Goal: Information Seeking & Learning: Learn about a topic

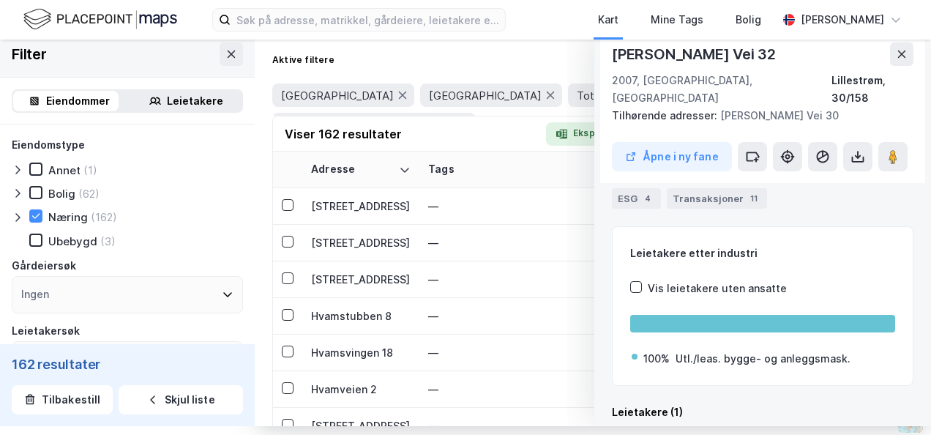
scroll to position [281, 0]
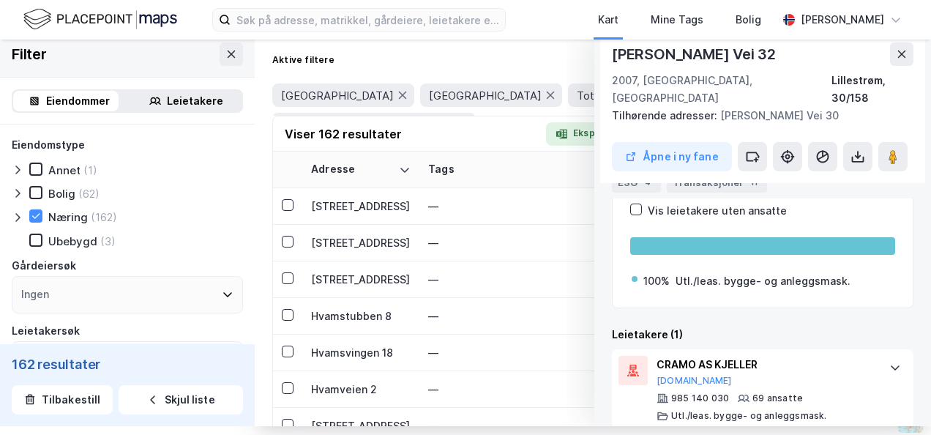
drag, startPoint x: 888, startPoint y: 52, endPoint x: 875, endPoint y: 48, distance: 13.7
click at [896, 50] on icon at bounding box center [902, 54] width 12 height 12
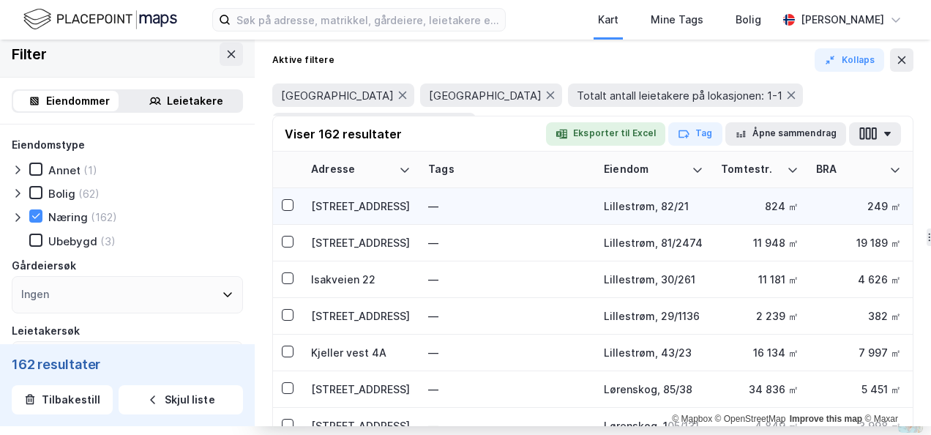
scroll to position [5122, 0]
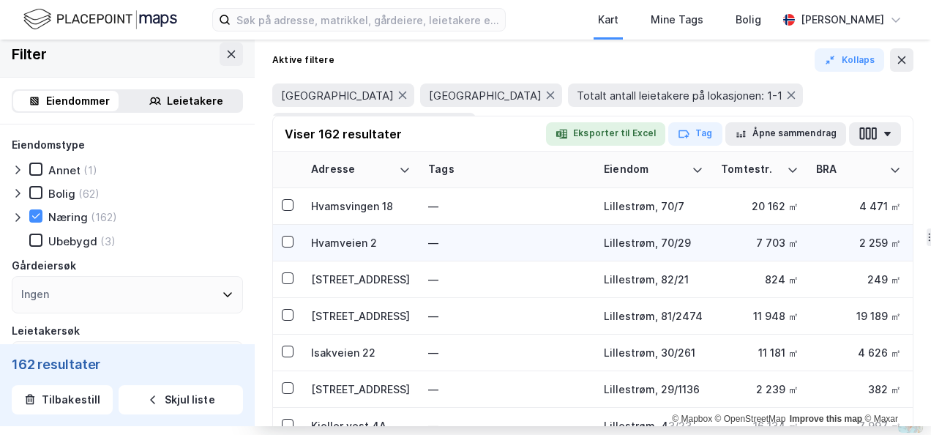
click at [329, 244] on div "Hvamveien 2" at bounding box center [361, 242] width 100 height 15
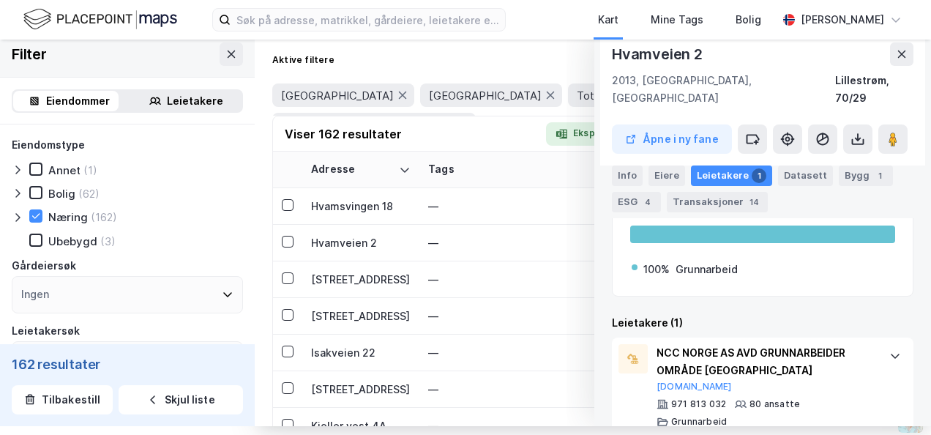
scroll to position [282, 0]
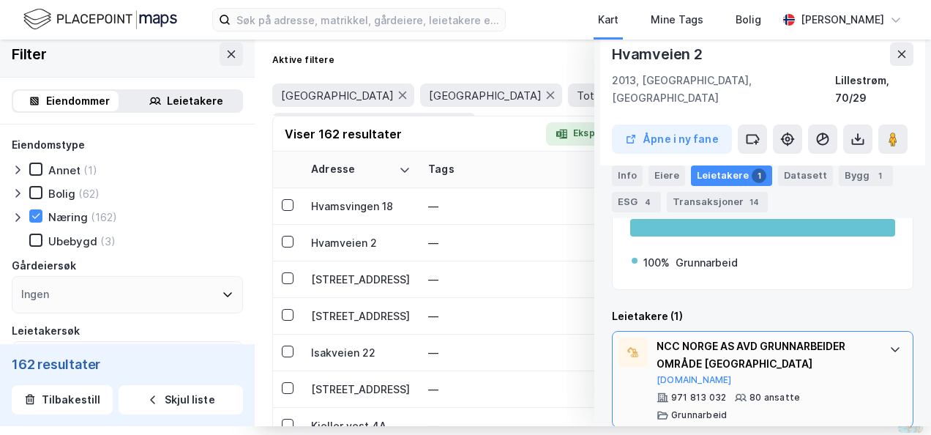
click at [889, 343] on icon at bounding box center [895, 349] width 12 height 12
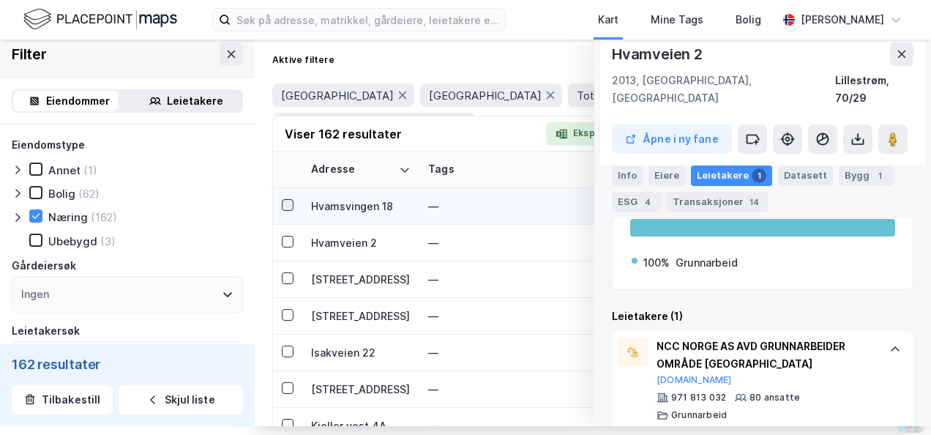
click at [285, 206] on icon at bounding box center [287, 205] width 10 height 10
click at [359, 206] on div "Hvamsvingen 18" at bounding box center [361, 205] width 100 height 15
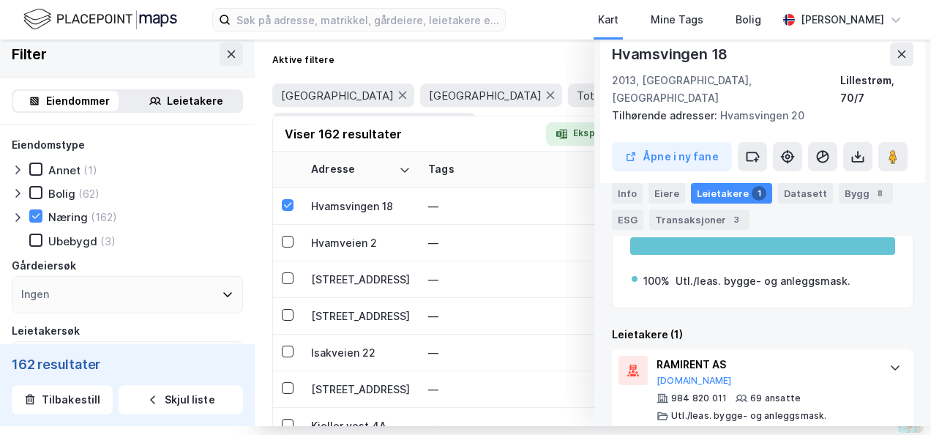
scroll to position [281, 0]
click at [893, 63] on button at bounding box center [901, 53] width 23 height 23
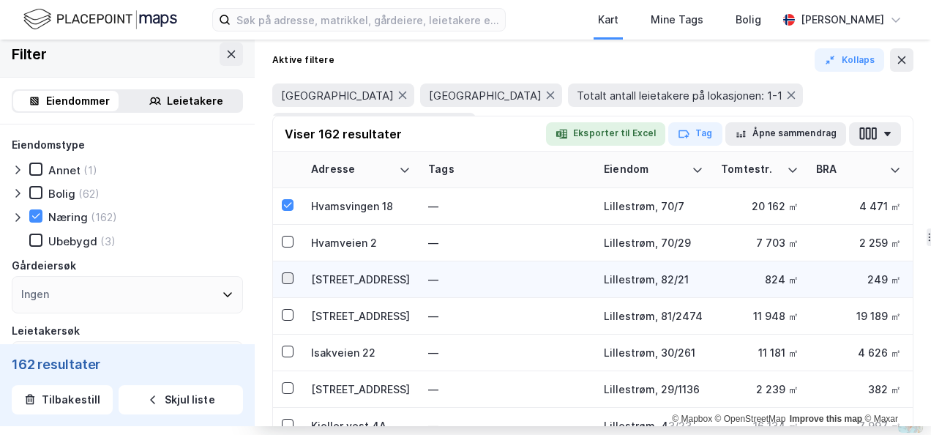
click at [293, 275] on div at bounding box center [288, 278] width 12 height 12
click at [347, 282] on div "[STREET_ADDRESS]" at bounding box center [361, 278] width 100 height 15
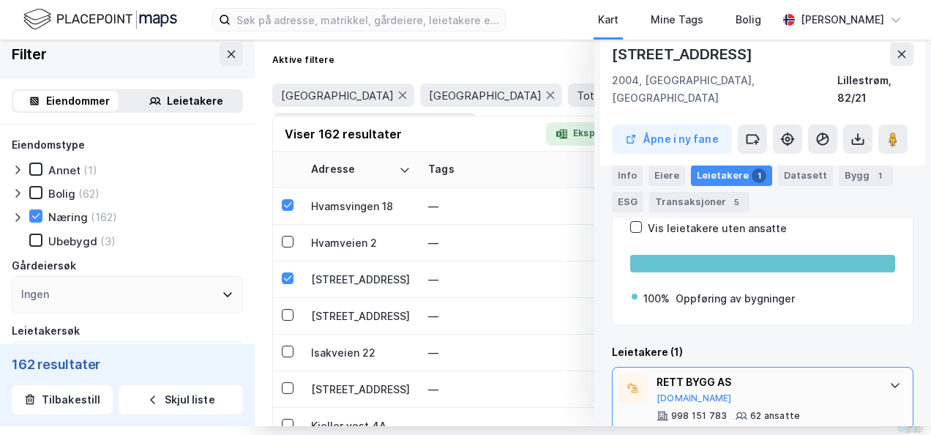
scroll to position [264, 0]
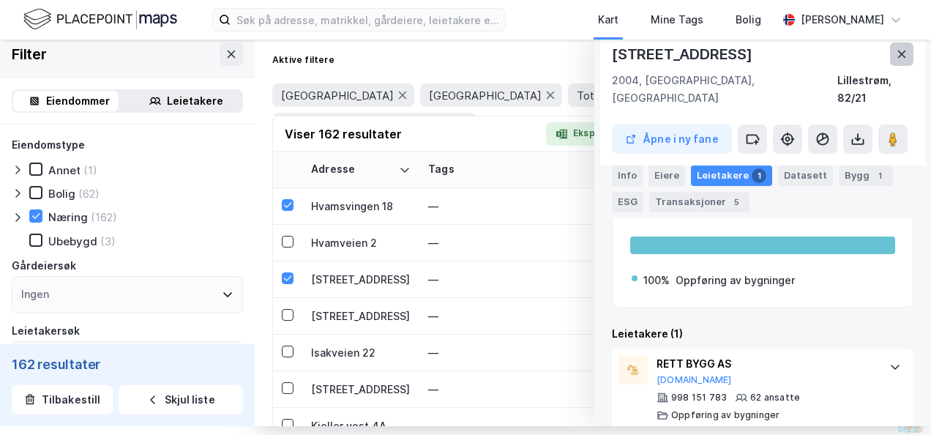
click at [896, 49] on icon at bounding box center [902, 54] width 12 height 12
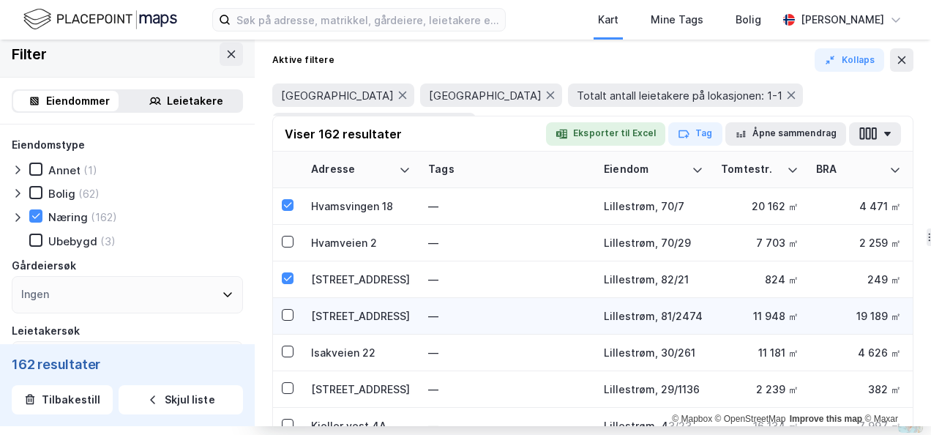
click at [341, 316] on div "[STREET_ADDRESS]" at bounding box center [361, 315] width 100 height 15
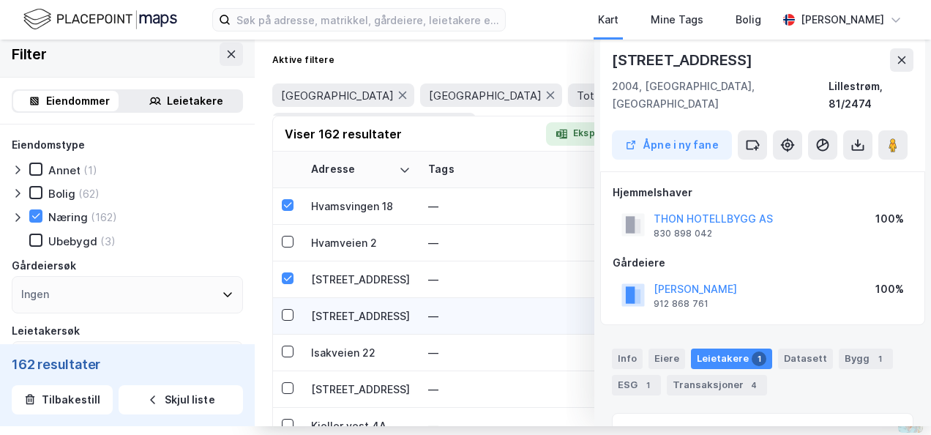
scroll to position [186, 0]
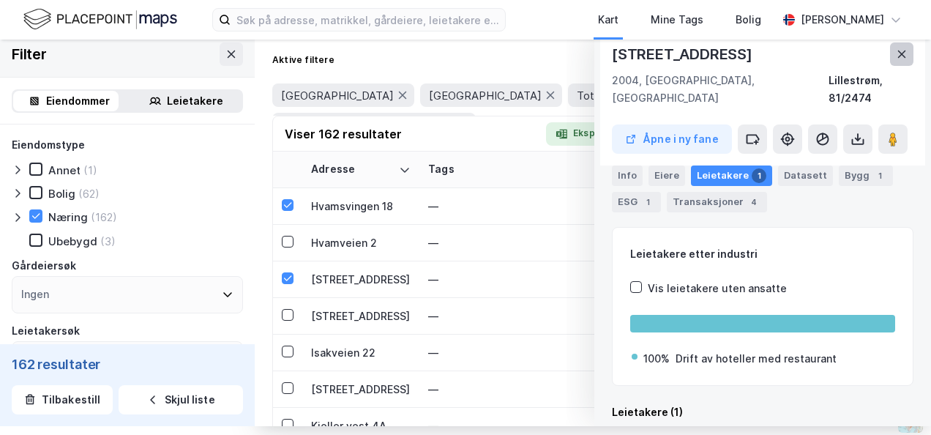
click at [896, 56] on icon at bounding box center [902, 54] width 12 height 12
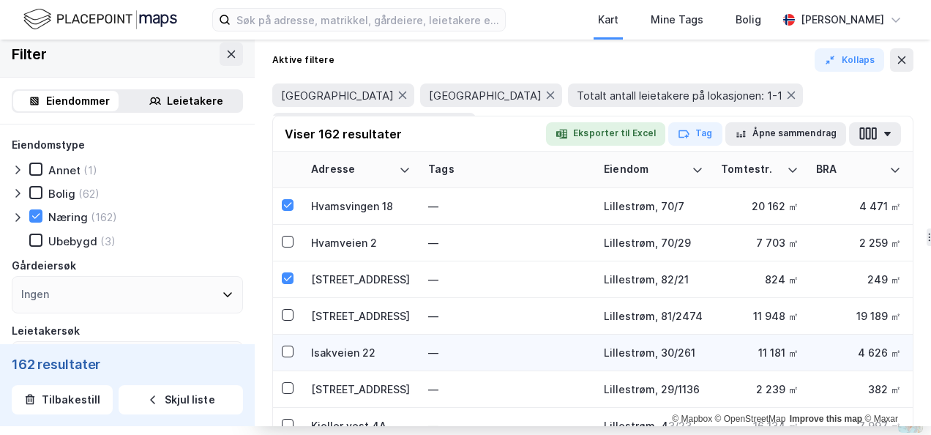
scroll to position [5195, 0]
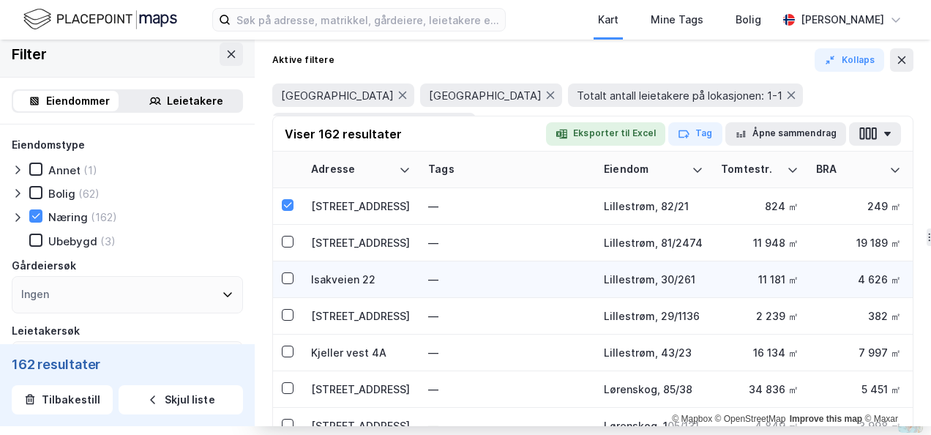
click at [320, 277] on div "Isakveien 22" at bounding box center [361, 278] width 100 height 15
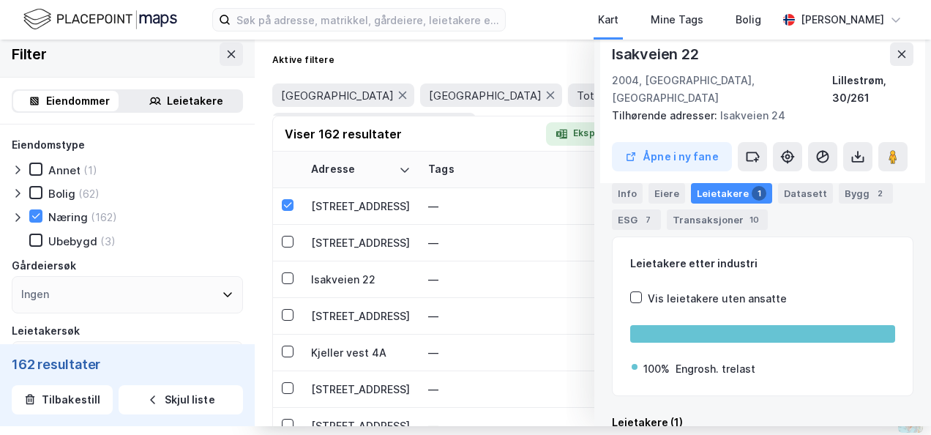
scroll to position [312, 0]
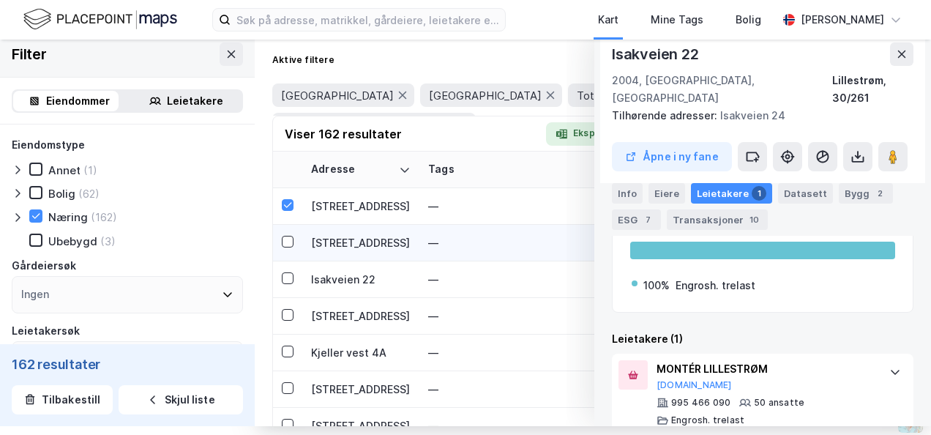
click at [345, 241] on div "[STREET_ADDRESS]" at bounding box center [361, 242] width 100 height 15
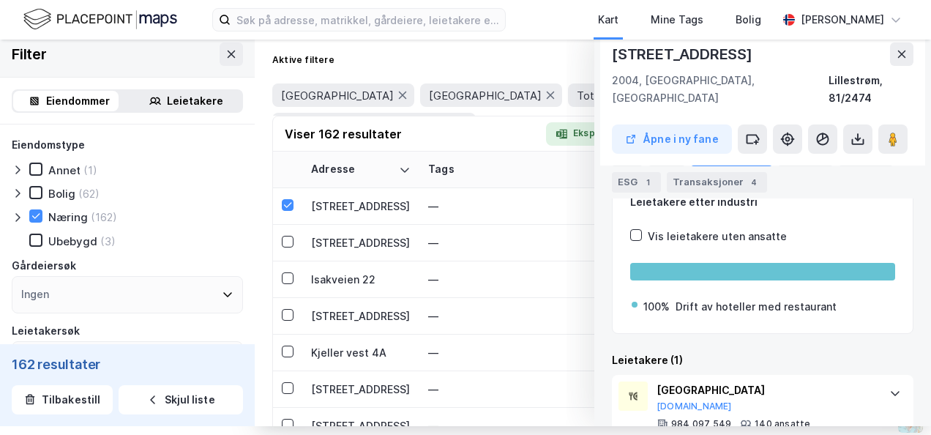
scroll to position [259, 0]
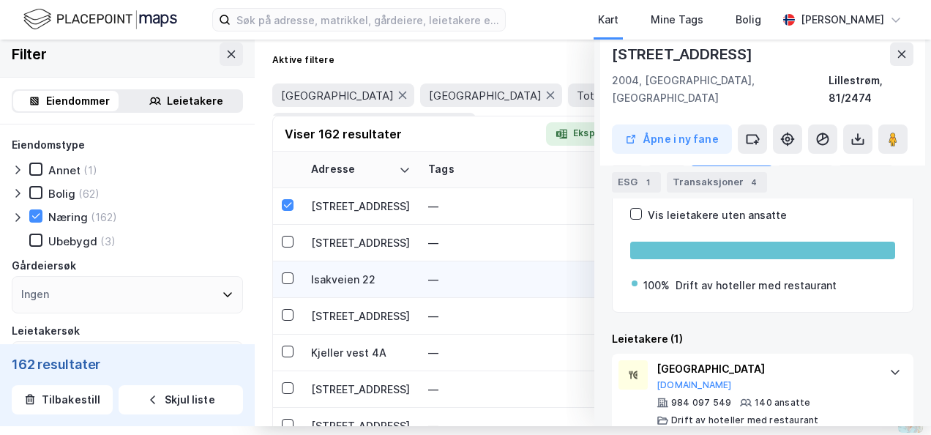
click at [330, 282] on div "Isakveien 22" at bounding box center [361, 278] width 100 height 15
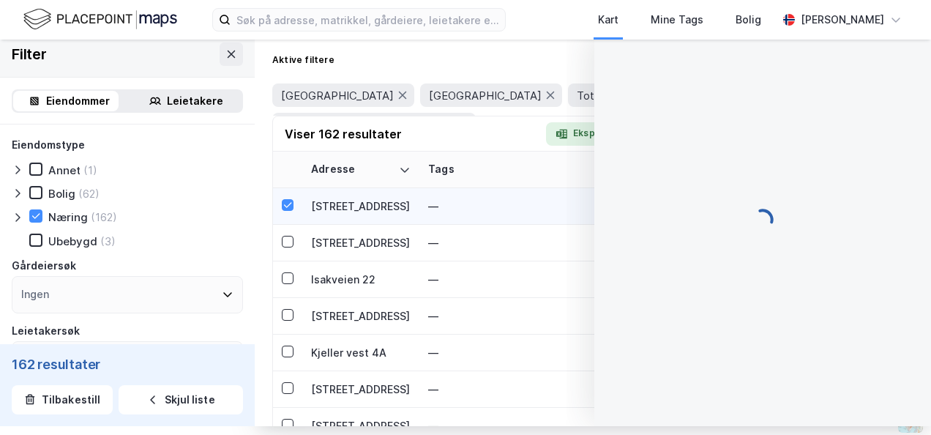
scroll to position [239, 0]
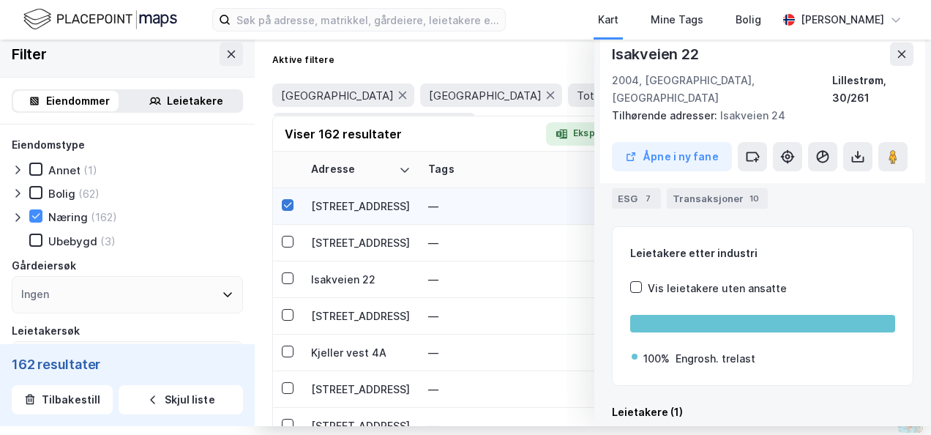
click at [288, 205] on icon at bounding box center [288, 204] width 8 height 5
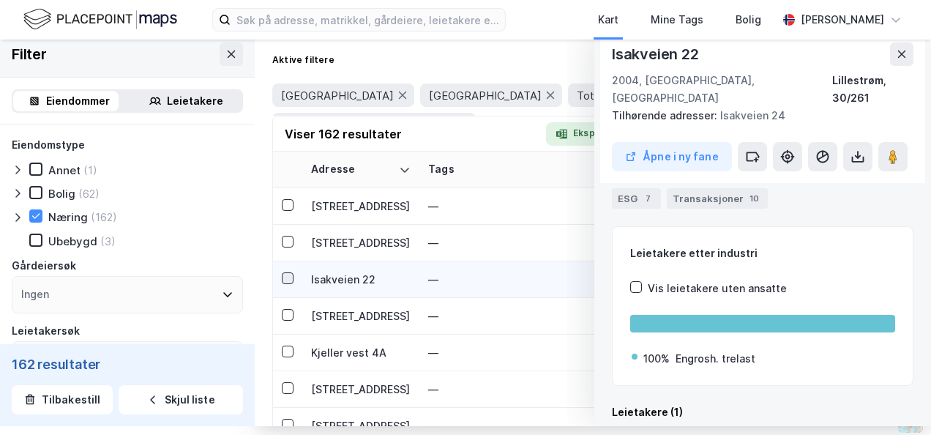
click at [285, 277] on icon at bounding box center [287, 278] width 10 height 10
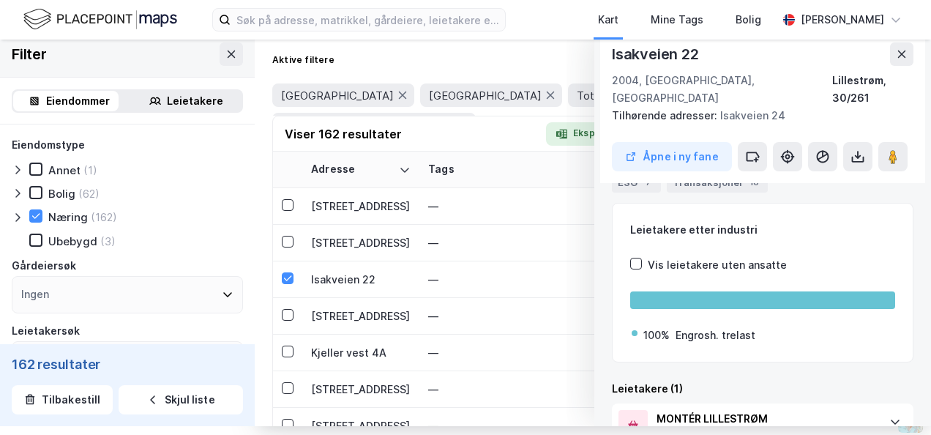
scroll to position [243, 0]
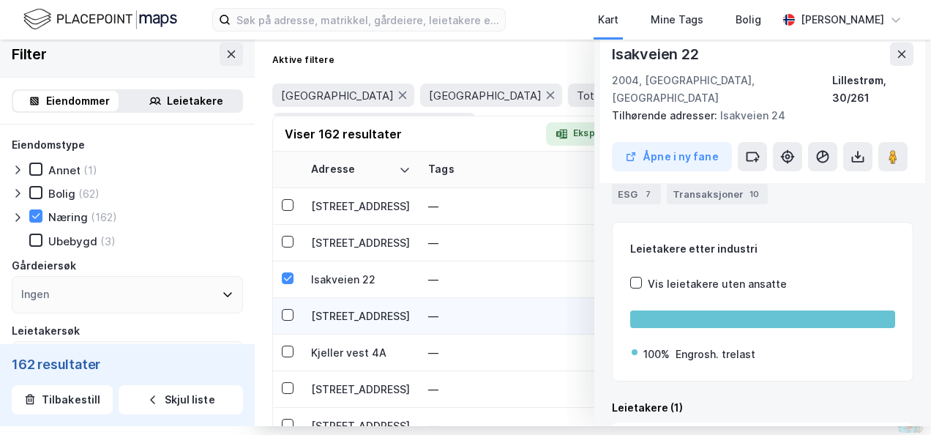
click at [336, 316] on div "[STREET_ADDRESS]" at bounding box center [361, 315] width 100 height 15
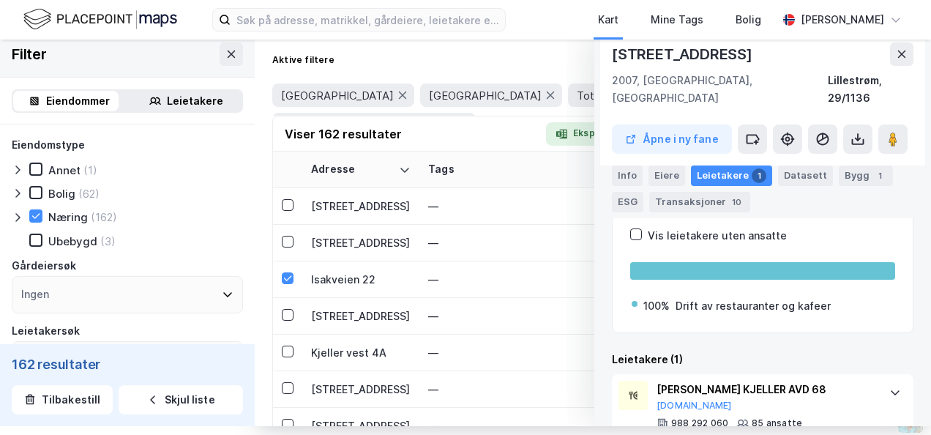
scroll to position [264, 0]
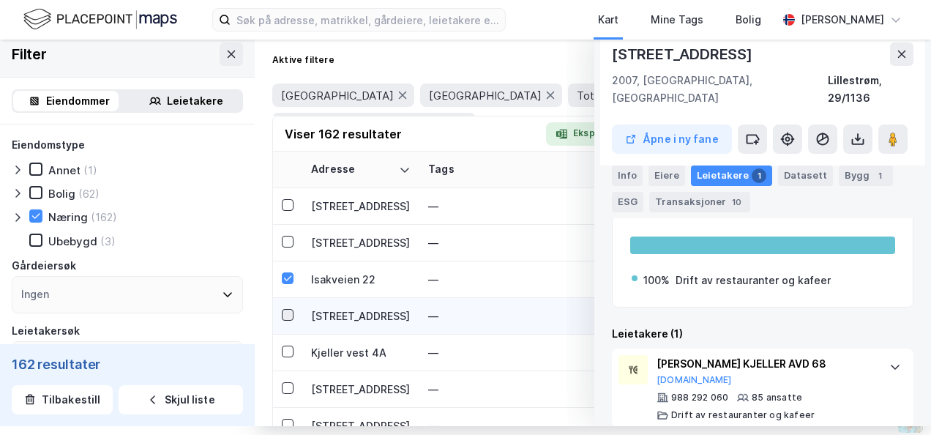
click at [285, 309] on icon at bounding box center [287, 314] width 10 height 10
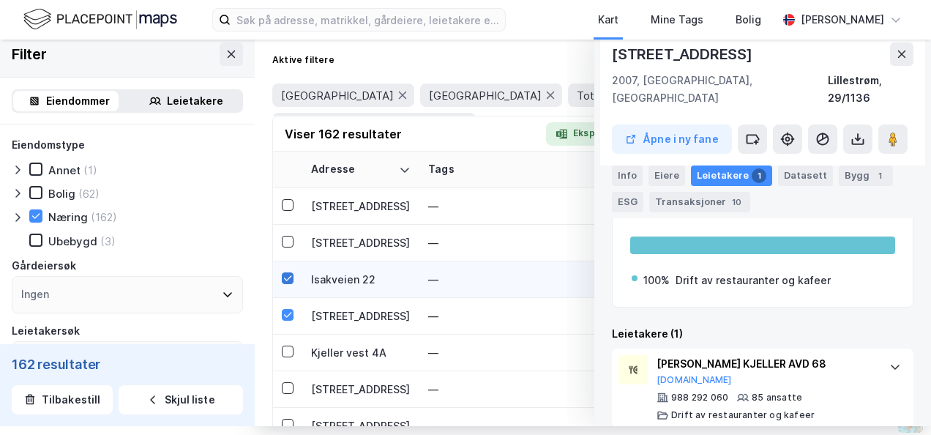
click at [286, 274] on icon at bounding box center [287, 278] width 10 height 10
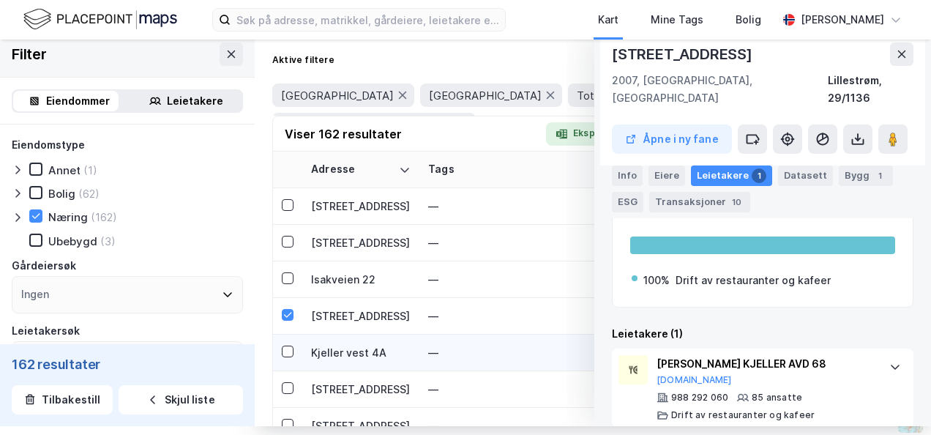
click at [326, 351] on div "Kjeller vest 4A" at bounding box center [361, 352] width 100 height 15
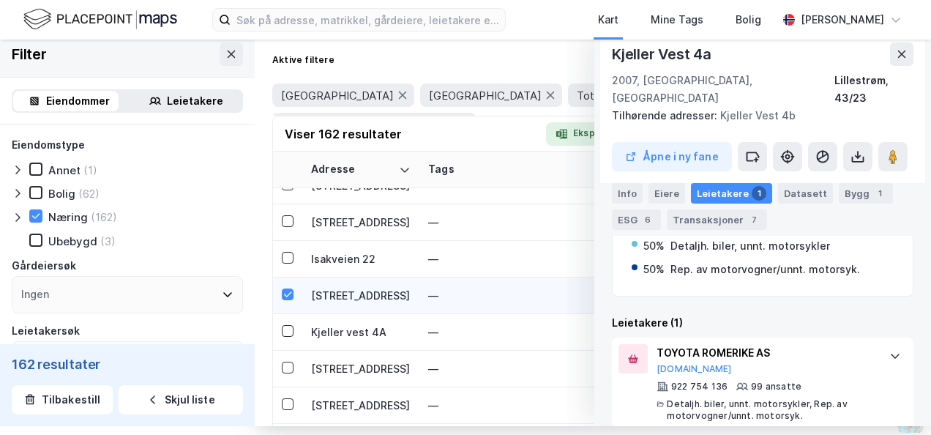
scroll to position [5268, 0]
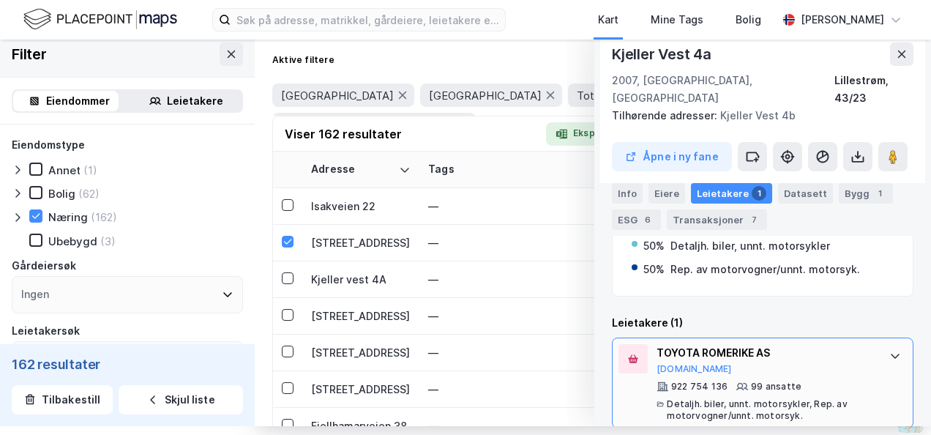
click at [883, 344] on div at bounding box center [894, 355] width 23 height 23
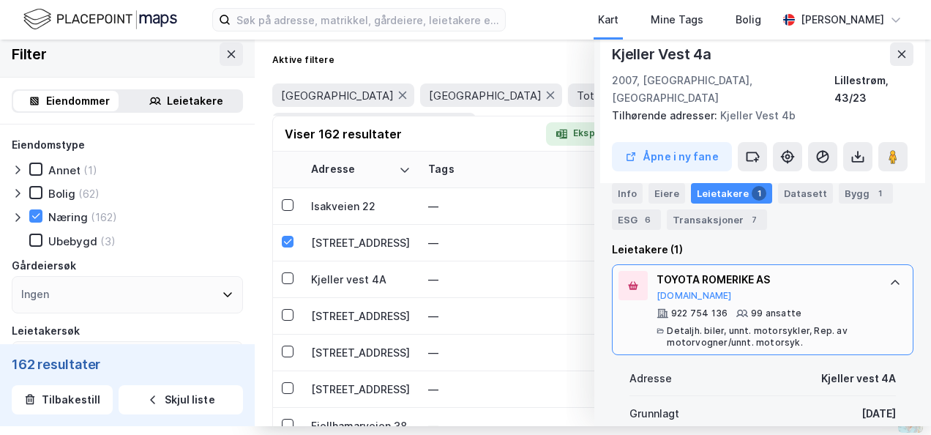
scroll to position [462, 0]
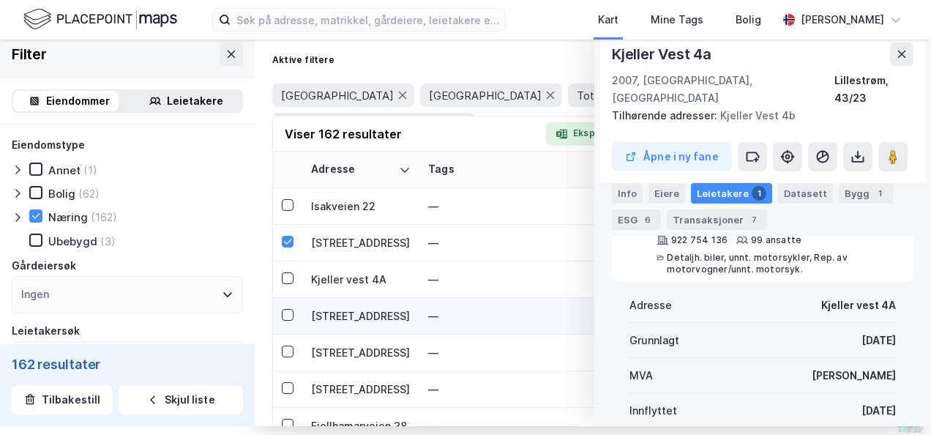
click at [332, 315] on div "[STREET_ADDRESS]" at bounding box center [361, 315] width 100 height 15
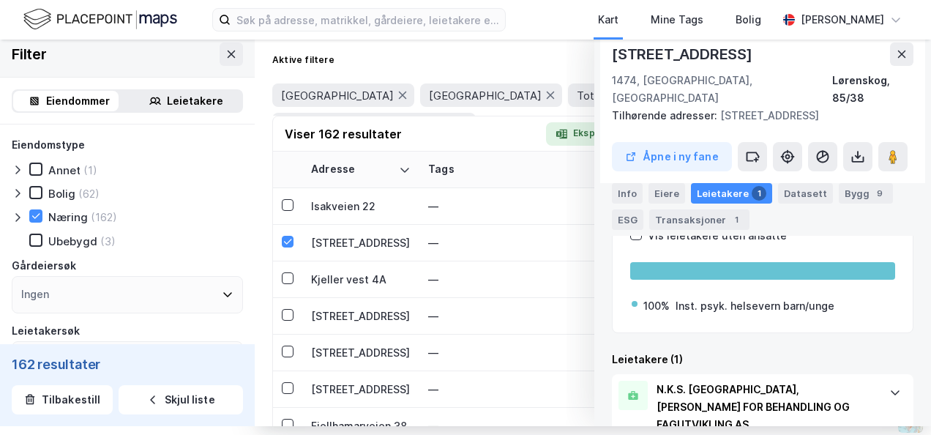
scroll to position [299, 0]
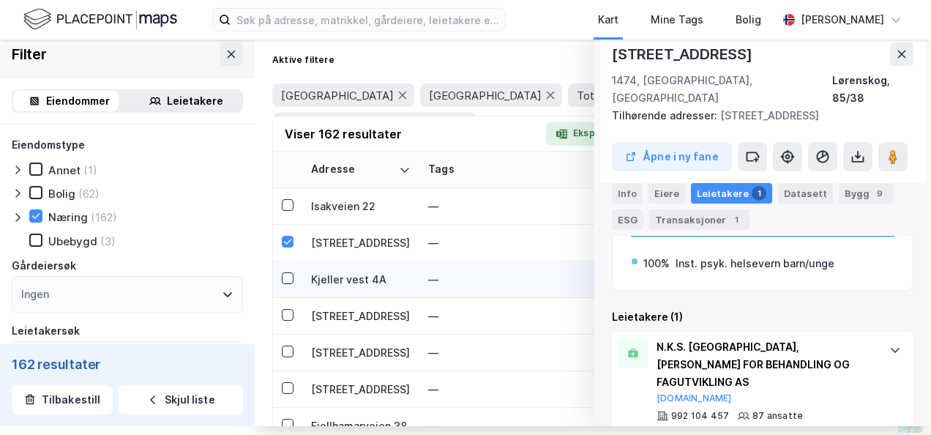
click at [337, 277] on div "Kjeller vest 4A" at bounding box center [361, 278] width 100 height 15
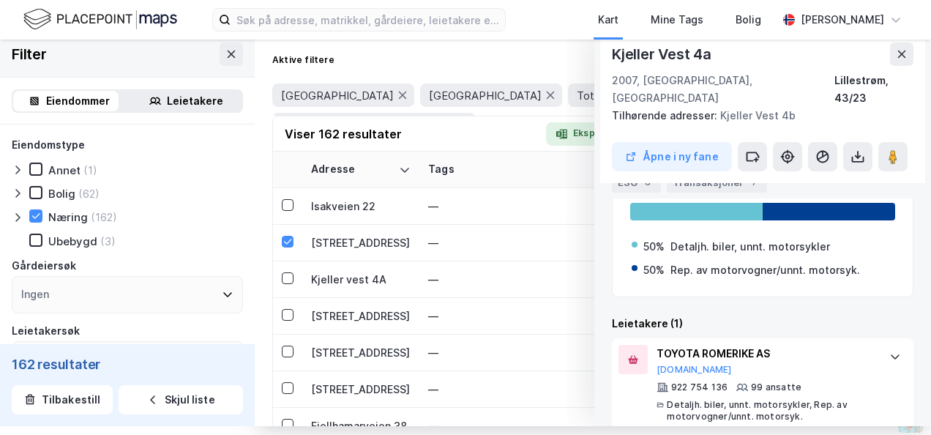
scroll to position [316, 0]
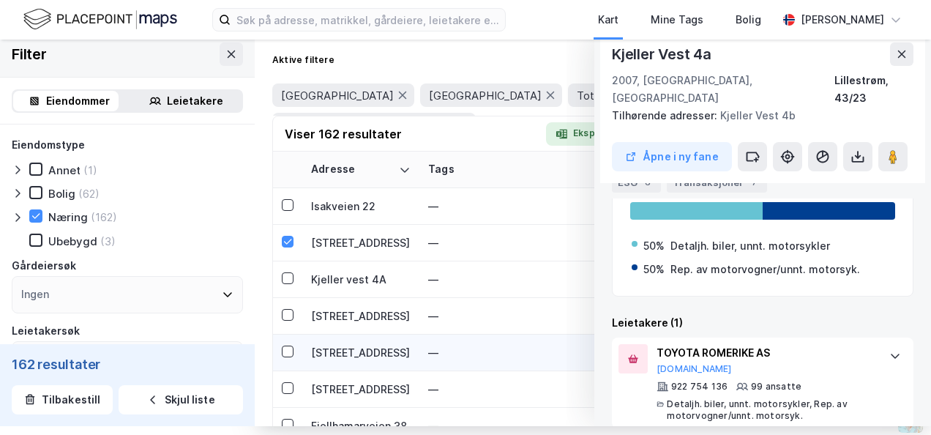
click at [340, 352] on div "[STREET_ADDRESS]" at bounding box center [361, 352] width 100 height 15
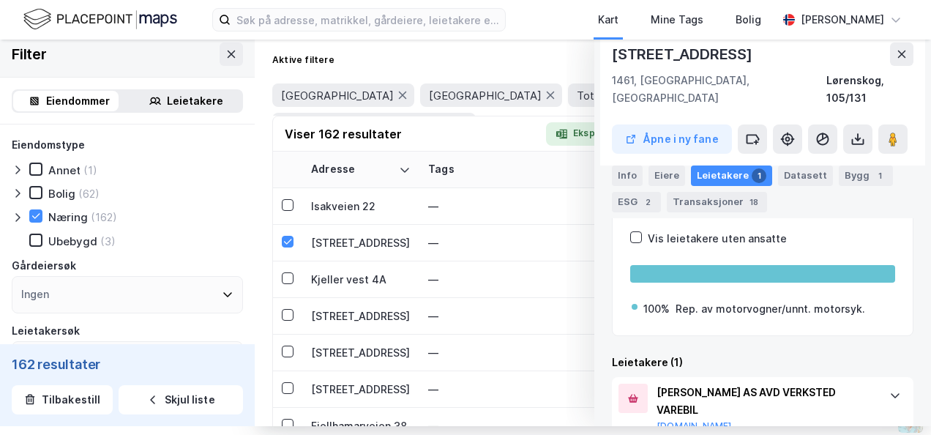
scroll to position [282, 0]
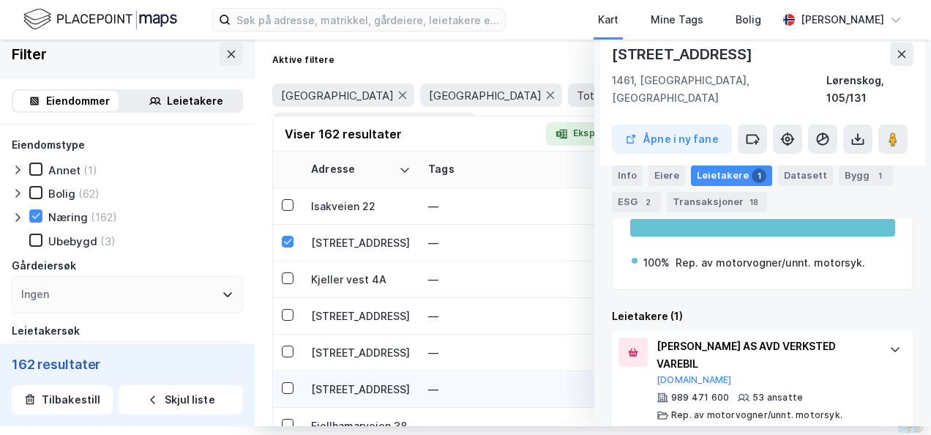
click at [340, 386] on div "[STREET_ADDRESS]" at bounding box center [361, 388] width 100 height 15
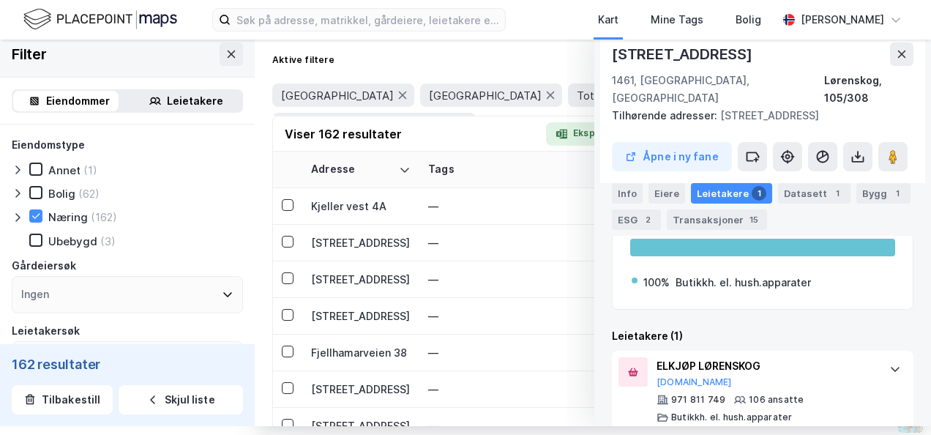
scroll to position [281, 0]
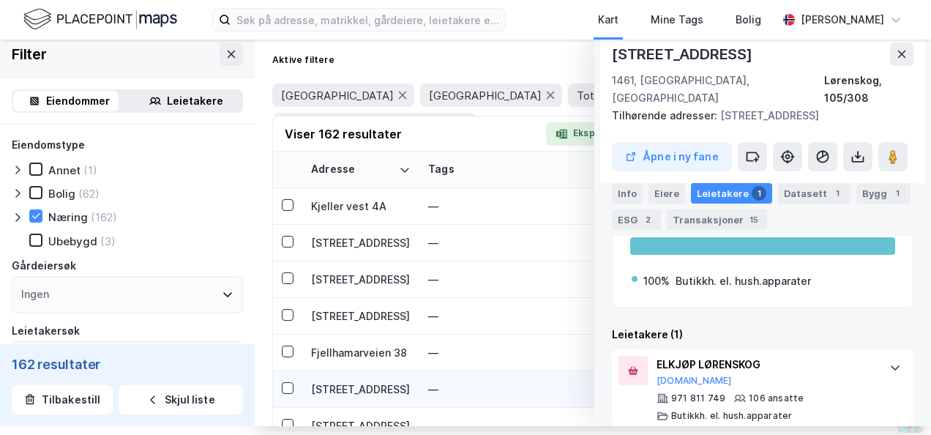
click at [342, 384] on div "[STREET_ADDRESS]" at bounding box center [361, 388] width 100 height 15
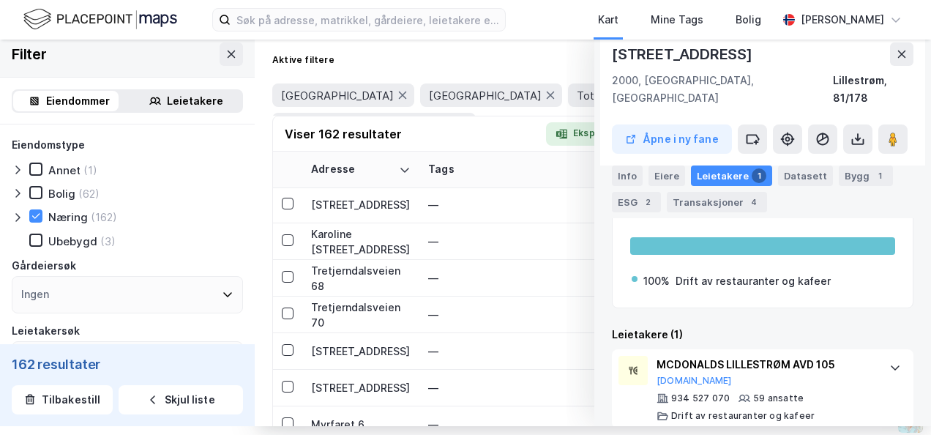
scroll to position [5632, 0]
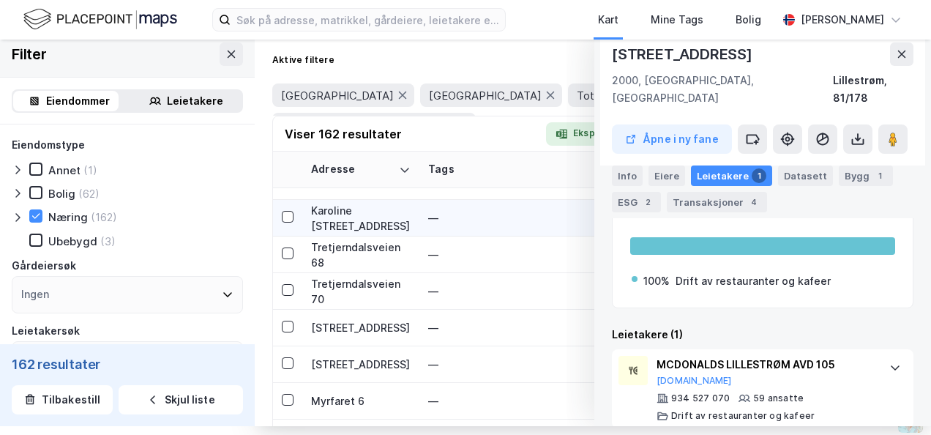
click at [339, 203] on div "Karoline [STREET_ADDRESS]" at bounding box center [361, 218] width 100 height 31
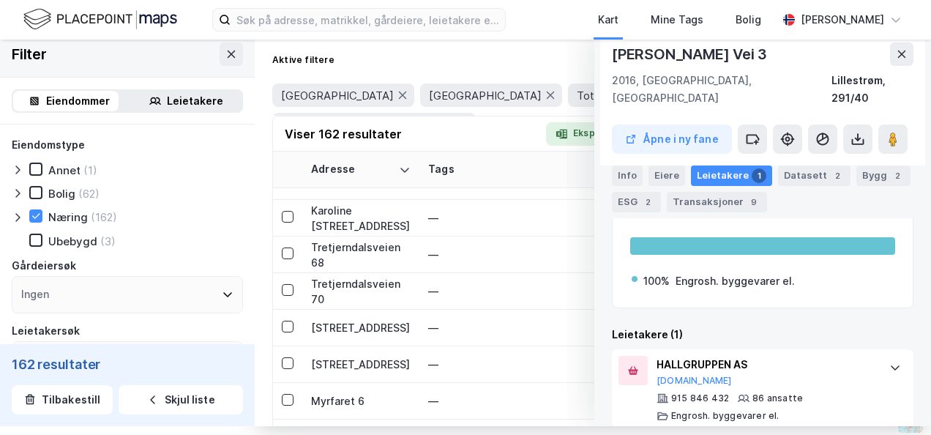
scroll to position [264, 0]
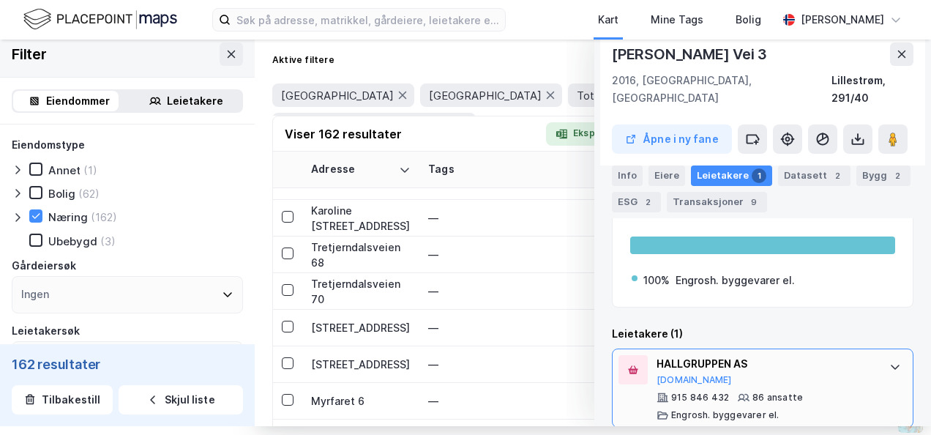
click at [889, 361] on icon at bounding box center [895, 367] width 12 height 12
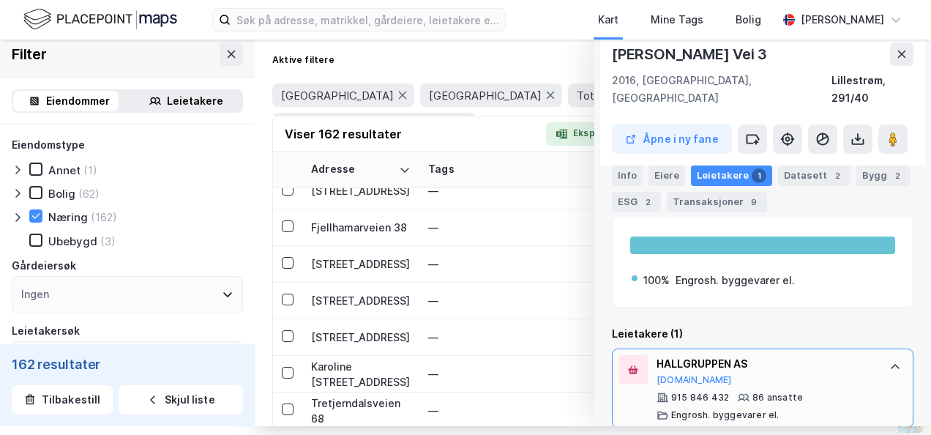
scroll to position [5486, 0]
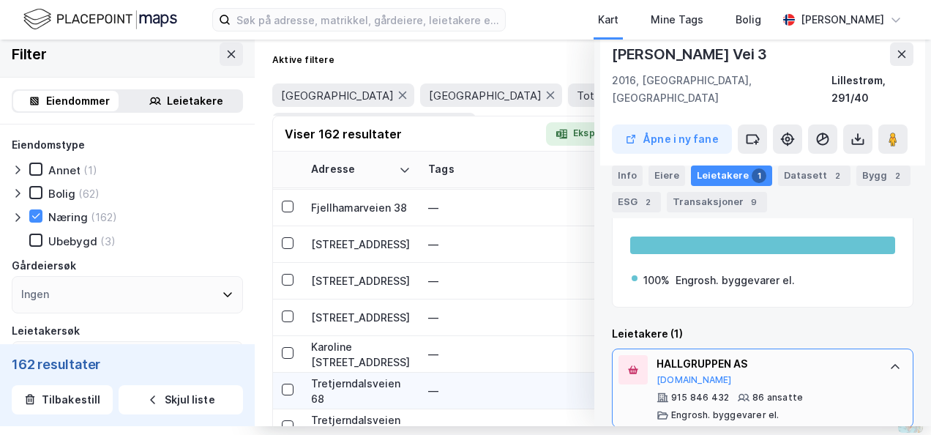
click at [367, 386] on div "Tretjerndalsveien 68" at bounding box center [361, 390] width 100 height 31
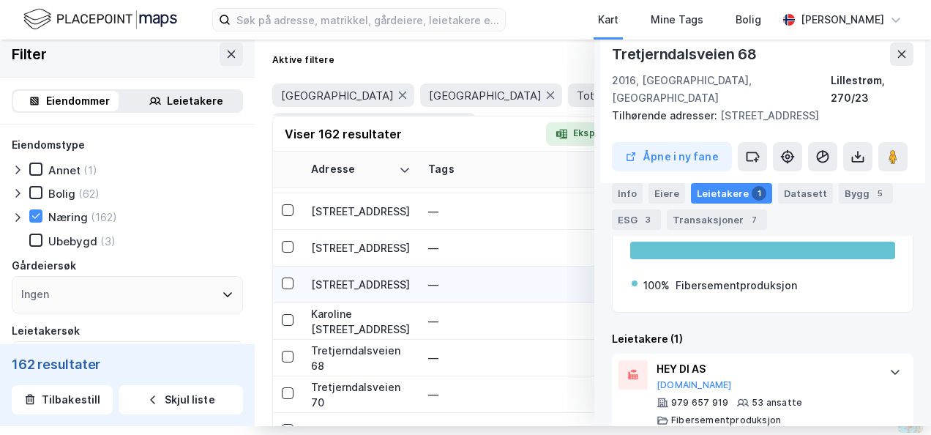
scroll to position [5559, 0]
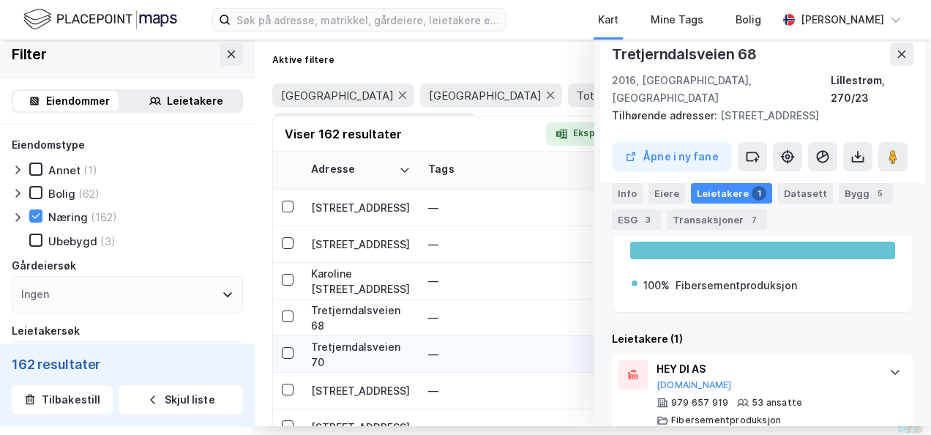
click at [377, 351] on div "Tretjerndalsveien 70" at bounding box center [361, 354] width 100 height 31
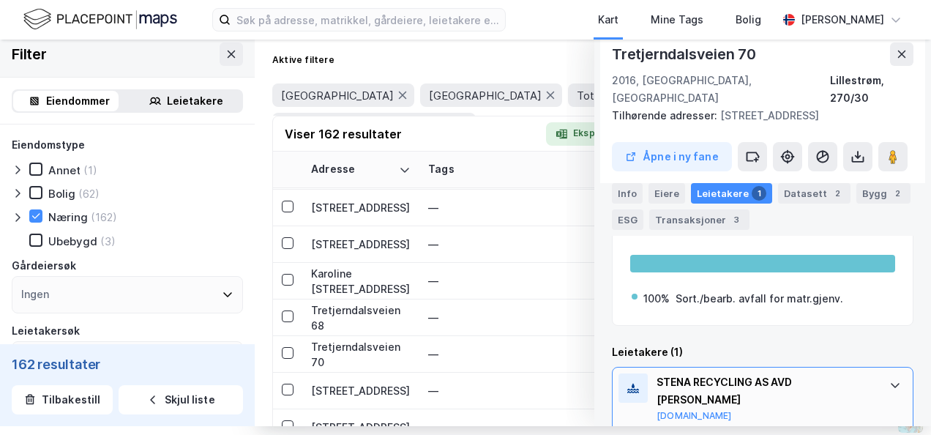
scroll to position [281, 0]
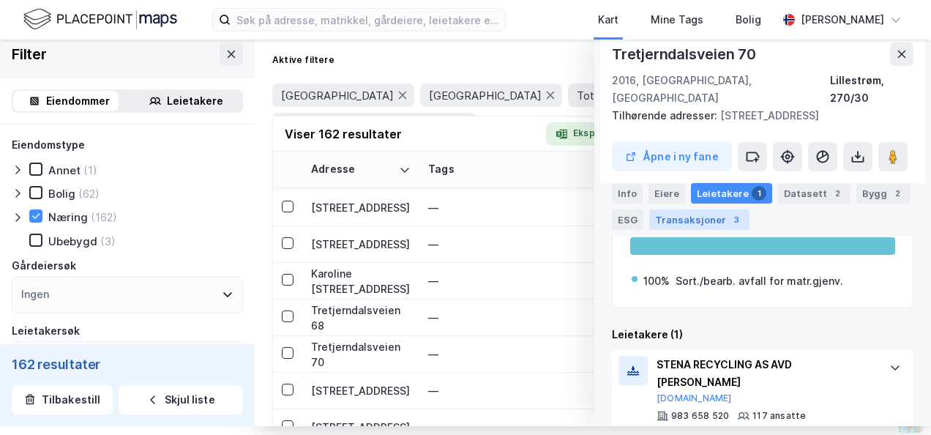
click at [693, 221] on div "Transaksjoner 3" at bounding box center [699, 219] width 100 height 20
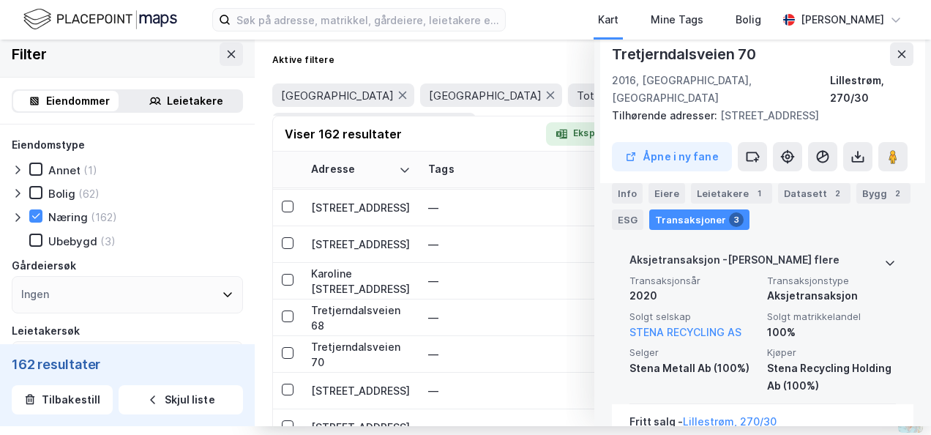
scroll to position [354, 0]
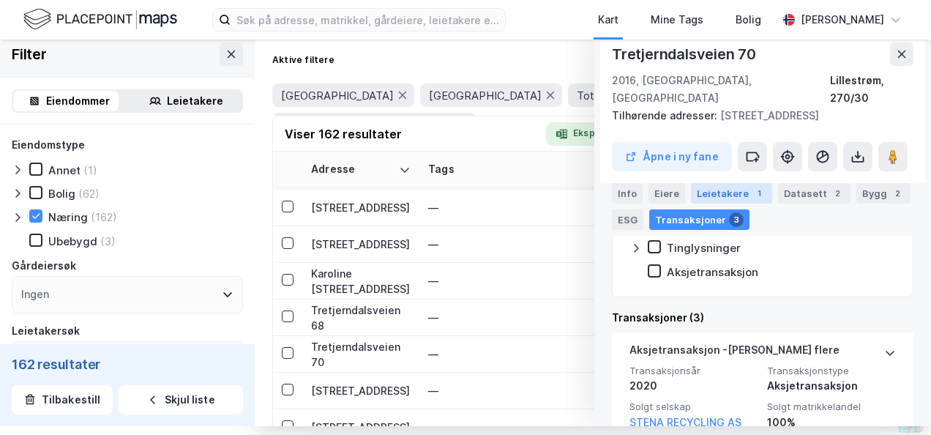
click at [713, 192] on div "Leietakere 1" at bounding box center [731, 193] width 81 height 20
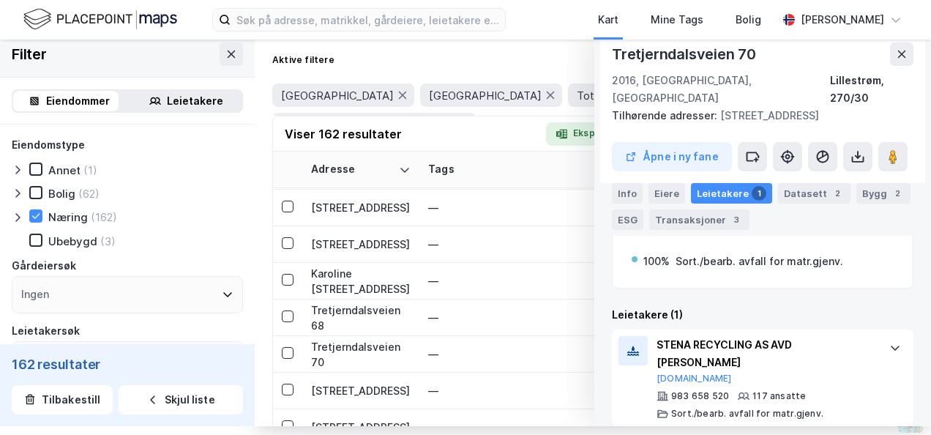
scroll to position [281, 0]
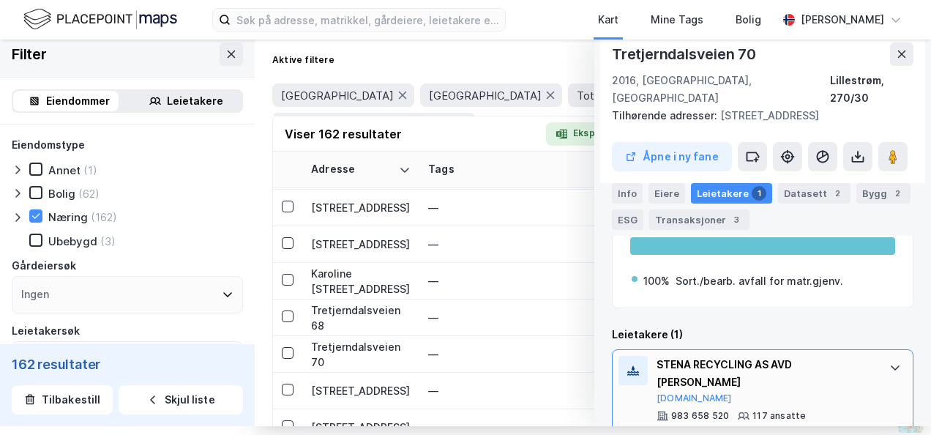
click at [825, 410] on div "983 658 520 117 ansatte Sort./[PERSON_NAME]. avfall for matr.gjenv." at bounding box center [765, 424] width 218 height 29
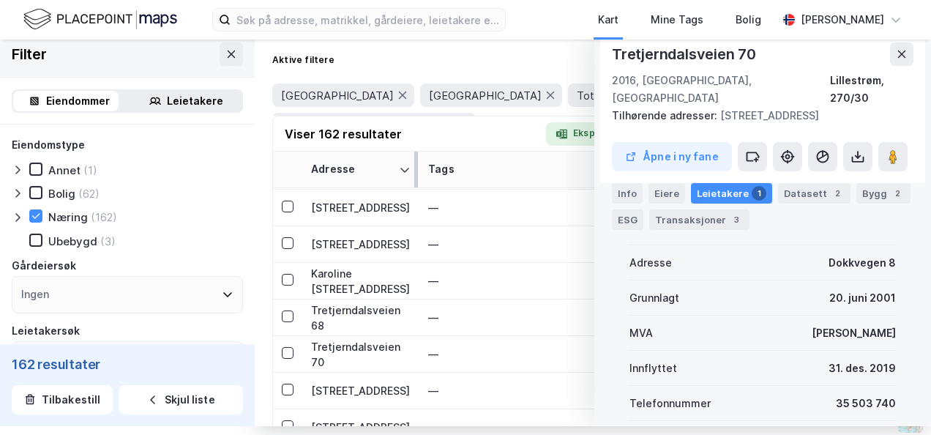
scroll to position [5632, 0]
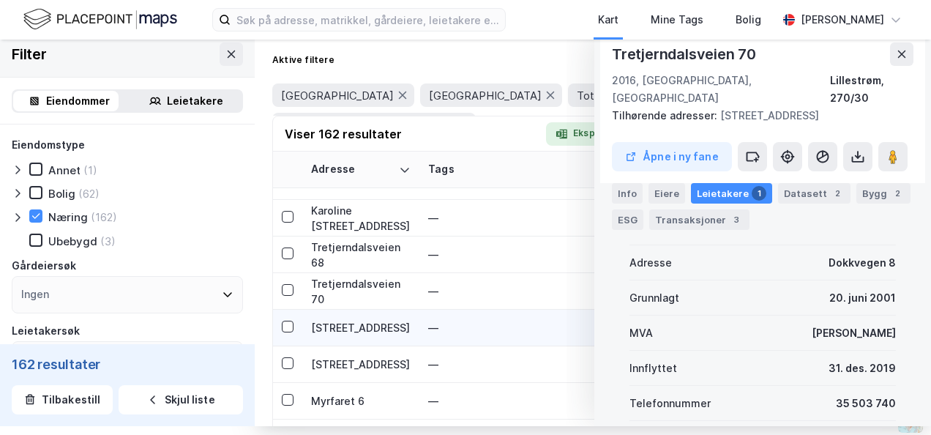
click at [325, 320] on div "[STREET_ADDRESS]" at bounding box center [361, 327] width 100 height 15
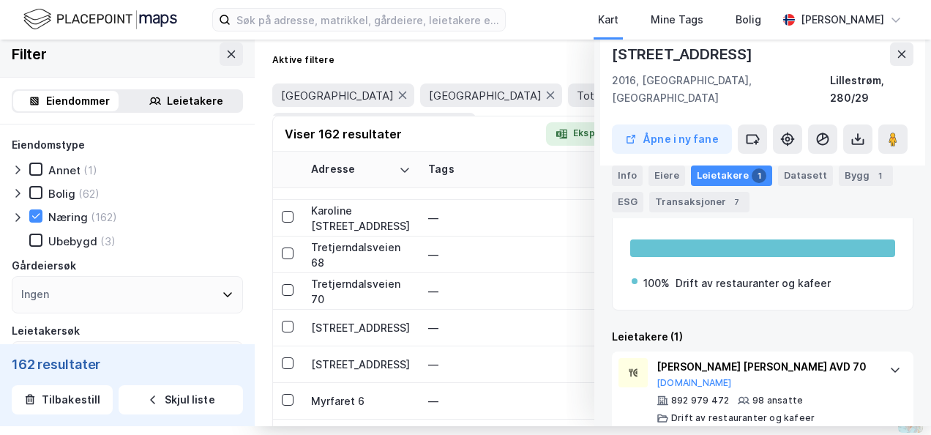
scroll to position [264, 0]
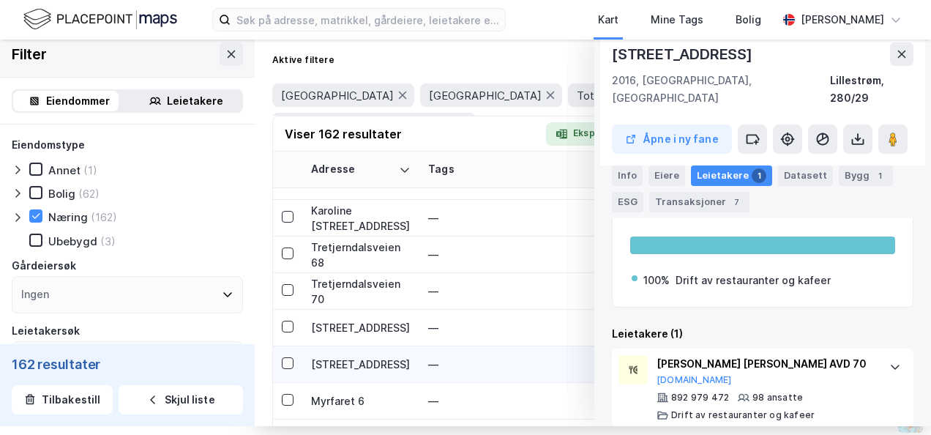
click at [339, 356] on div "[STREET_ADDRESS]" at bounding box center [361, 363] width 100 height 15
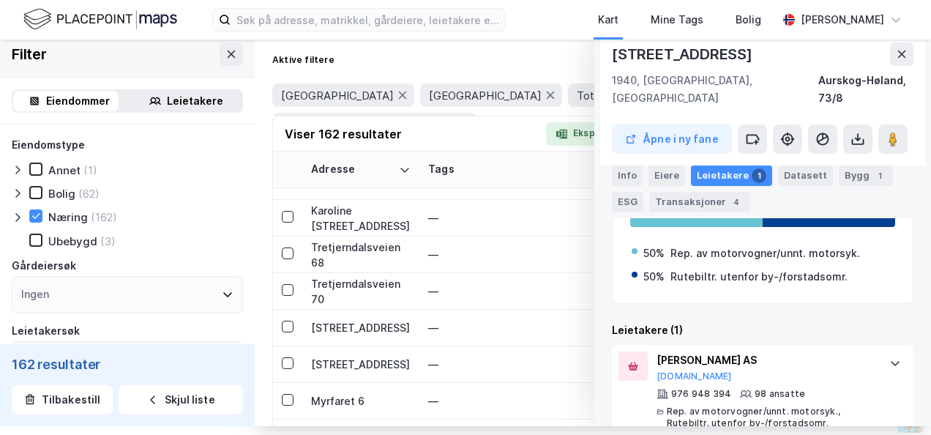
scroll to position [299, 0]
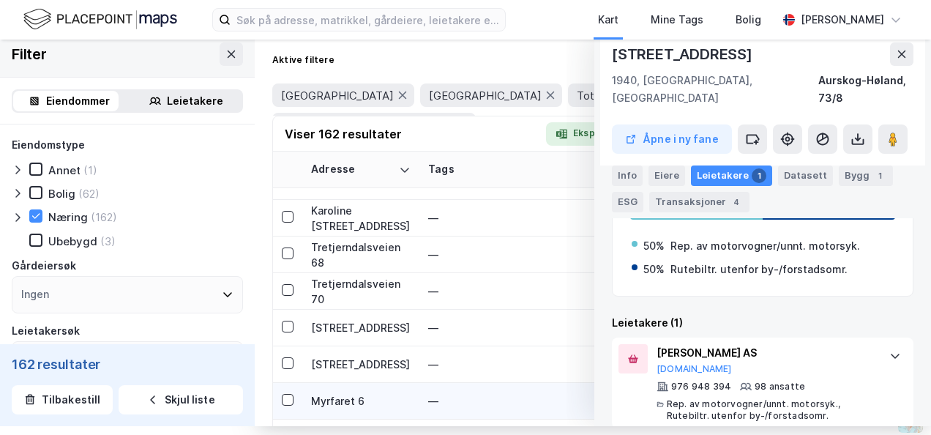
click at [344, 393] on div "Myrfaret 6" at bounding box center [361, 400] width 100 height 15
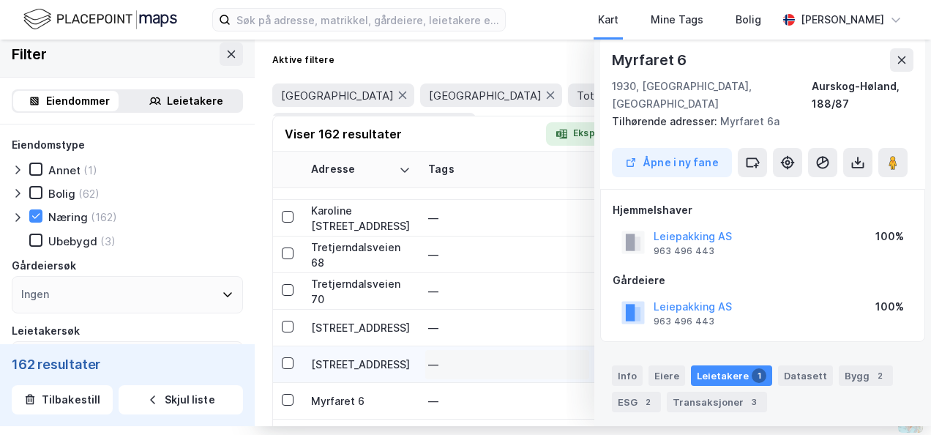
scroll to position [203, 0]
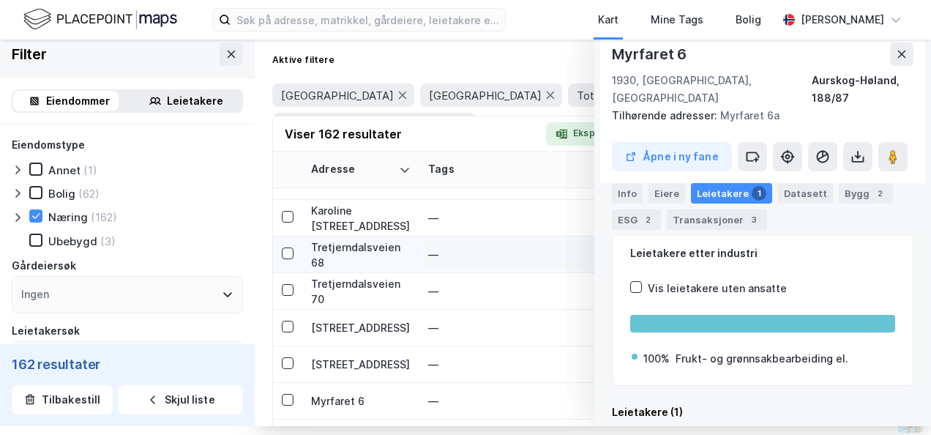
drag, startPoint x: 503, startPoint y: 337, endPoint x: 508, endPoint y: 236, distance: 101.1
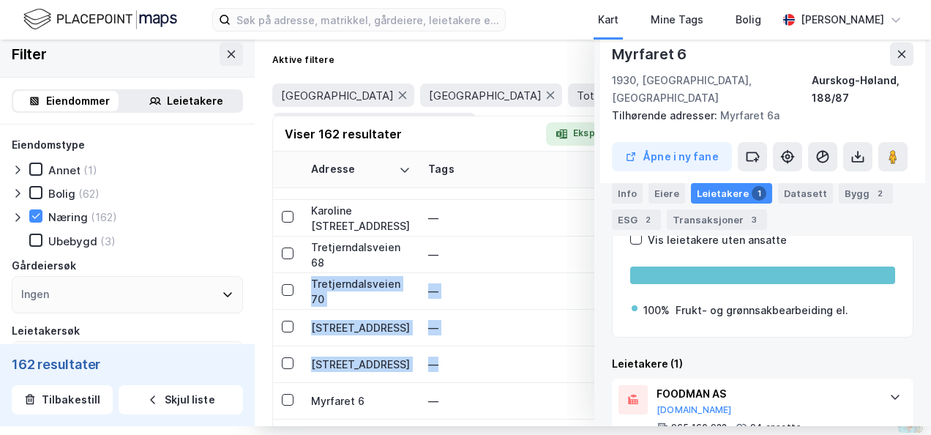
scroll to position [281, 0]
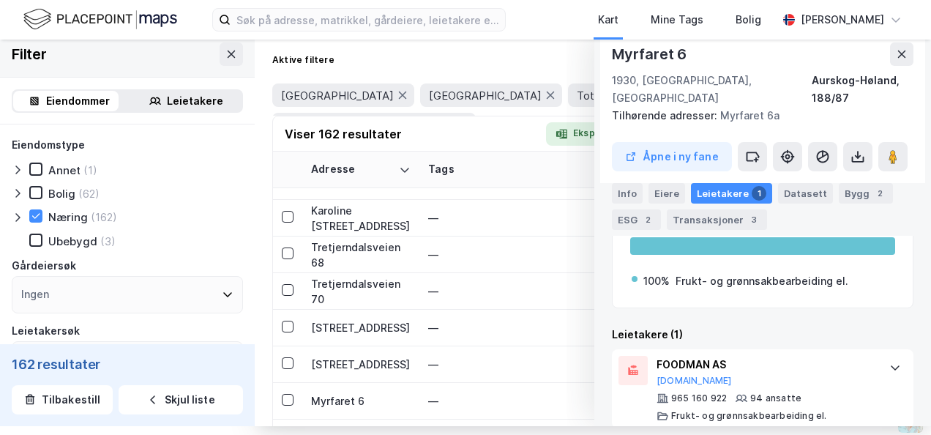
drag, startPoint x: 818, startPoint y: 339, endPoint x: 812, endPoint y: 320, distance: 19.2
click at [363, 429] on div "Aurveien 14" at bounding box center [361, 436] width 100 height 15
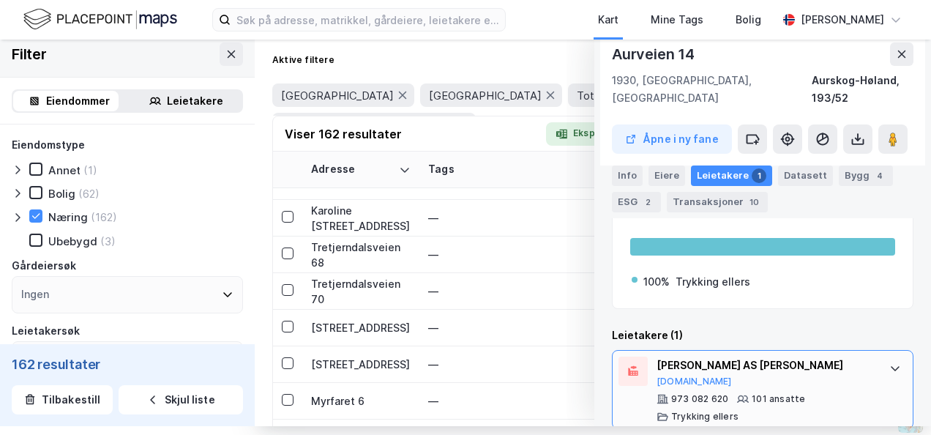
scroll to position [264, 0]
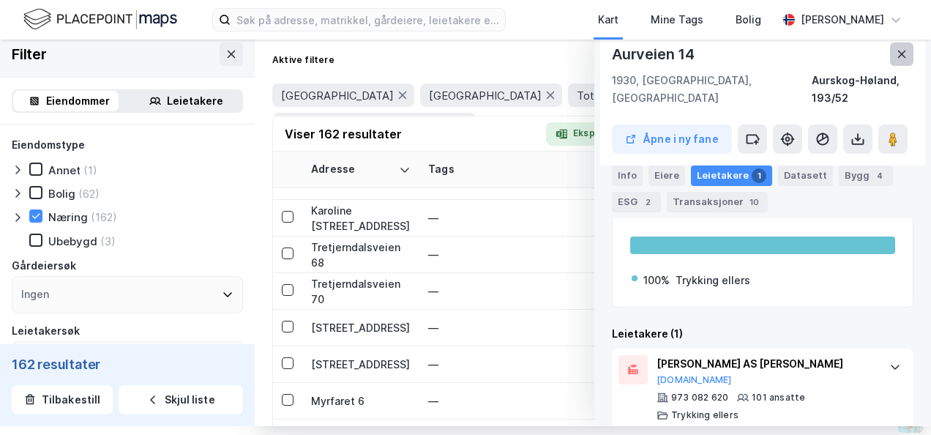
click at [896, 60] on button at bounding box center [901, 53] width 23 height 23
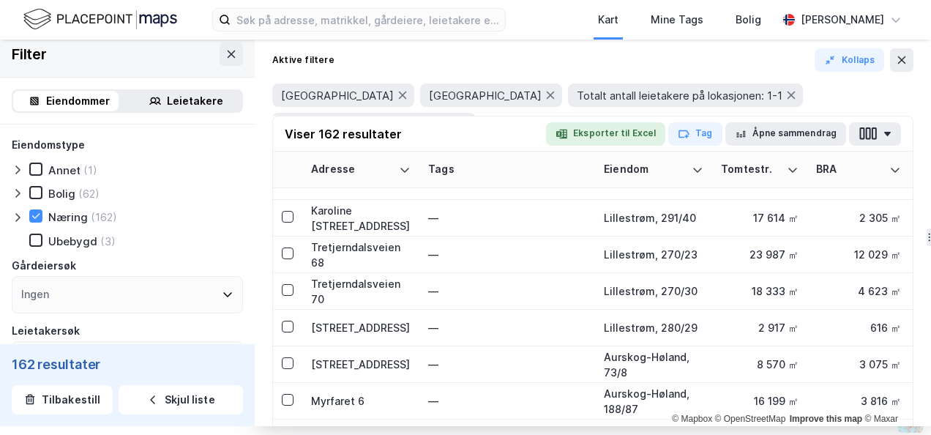
scroll to position [5559, 0]
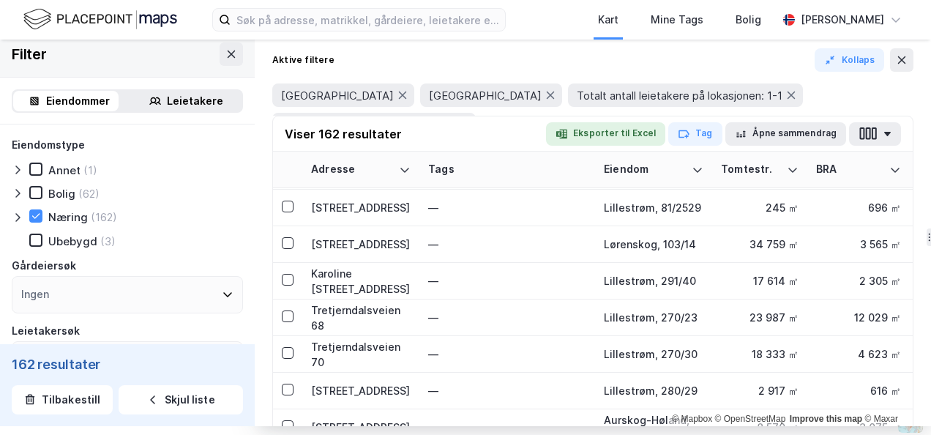
click at [167, 102] on div "Leietakere" at bounding box center [195, 101] width 56 height 18
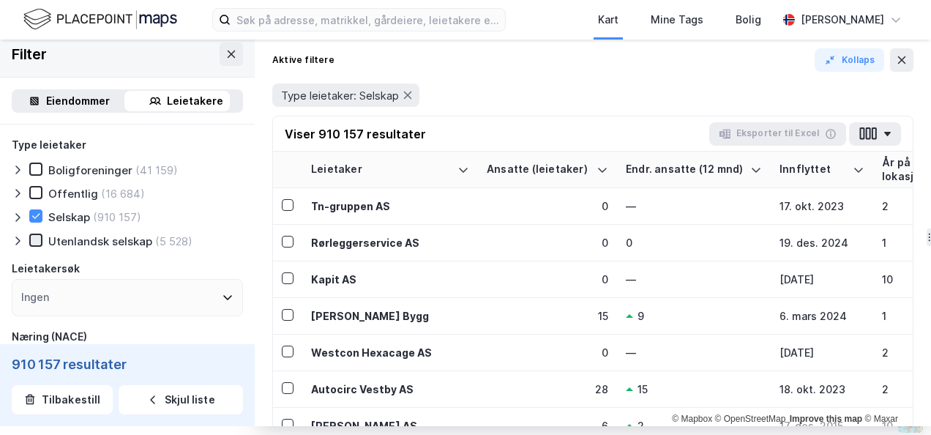
click at [35, 238] on icon at bounding box center [36, 240] width 10 height 10
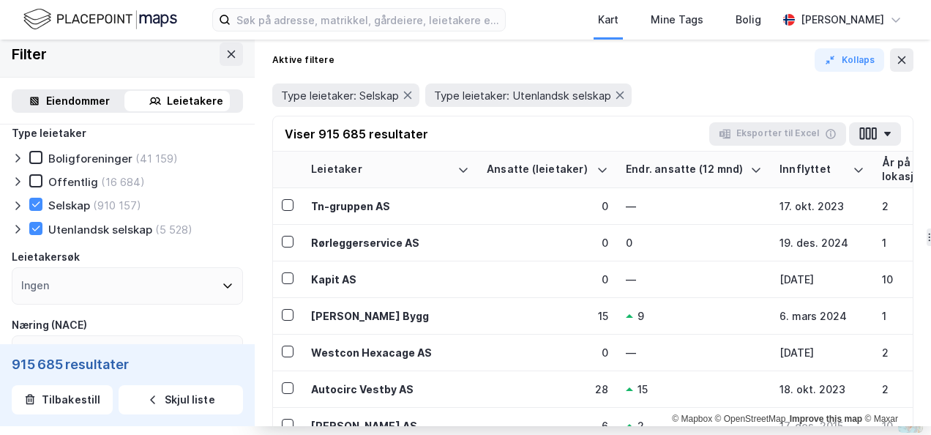
scroll to position [73, 0]
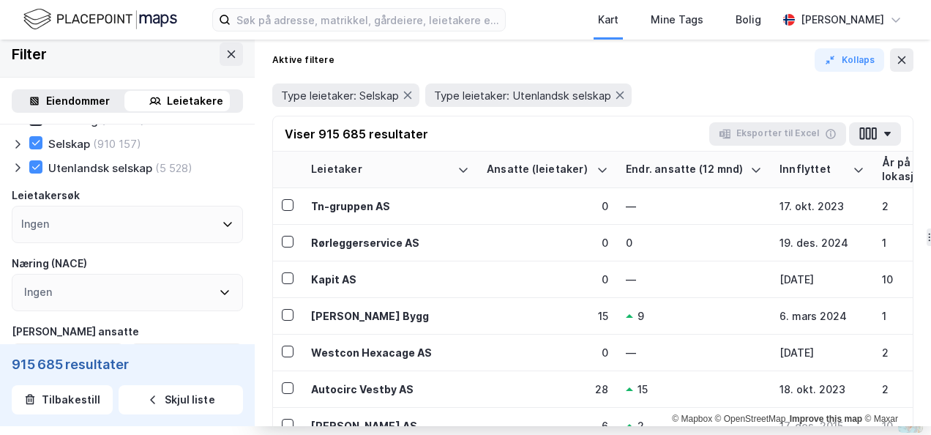
click at [219, 290] on icon at bounding box center [225, 292] width 12 height 12
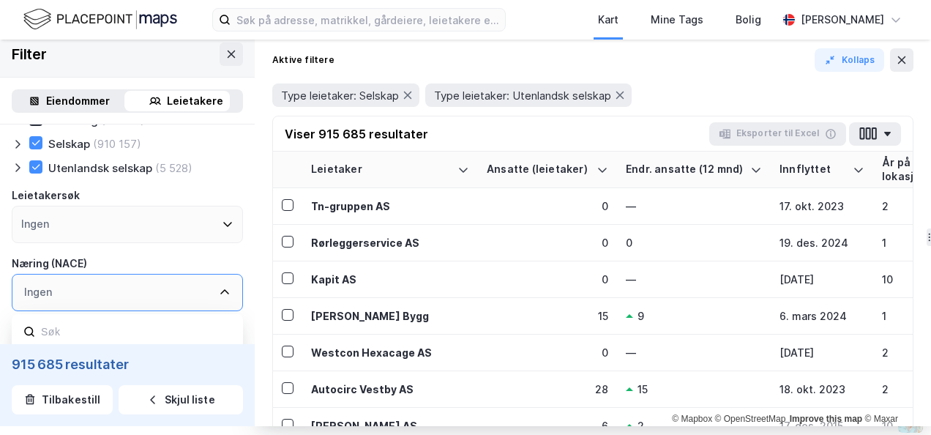
click at [222, 224] on icon at bounding box center [228, 224] width 12 height 12
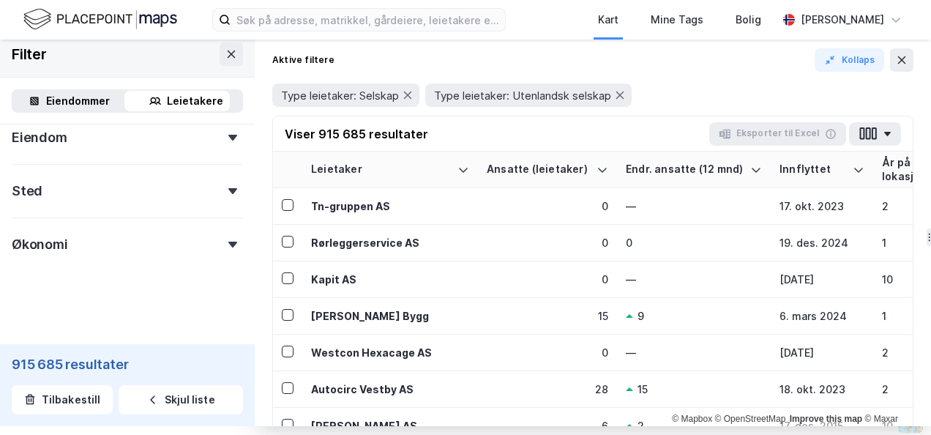
scroll to position [490, 0]
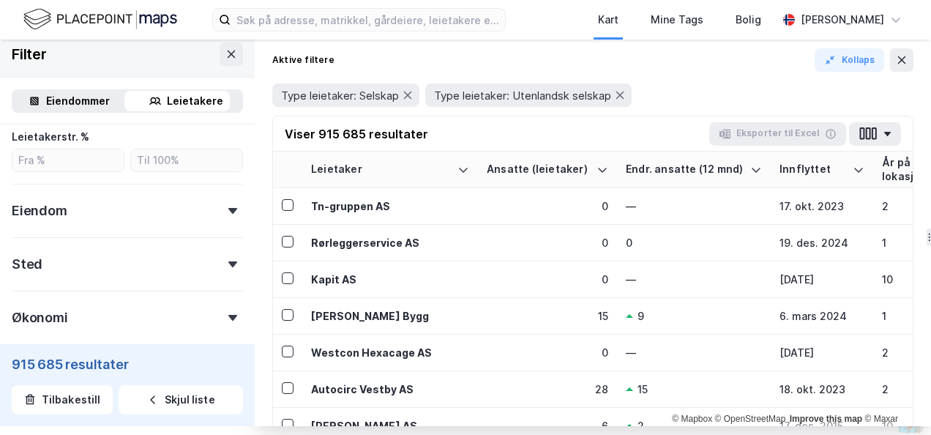
click at [221, 216] on div "Eiendom" at bounding box center [127, 205] width 231 height 42
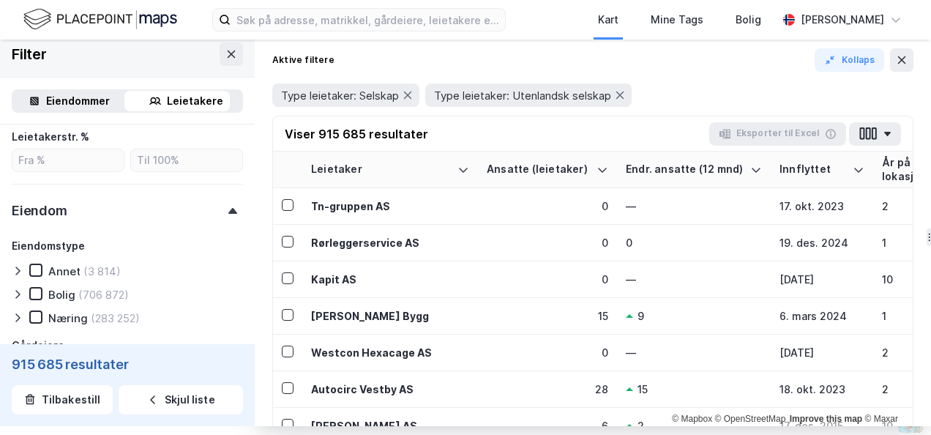
scroll to position [563, 0]
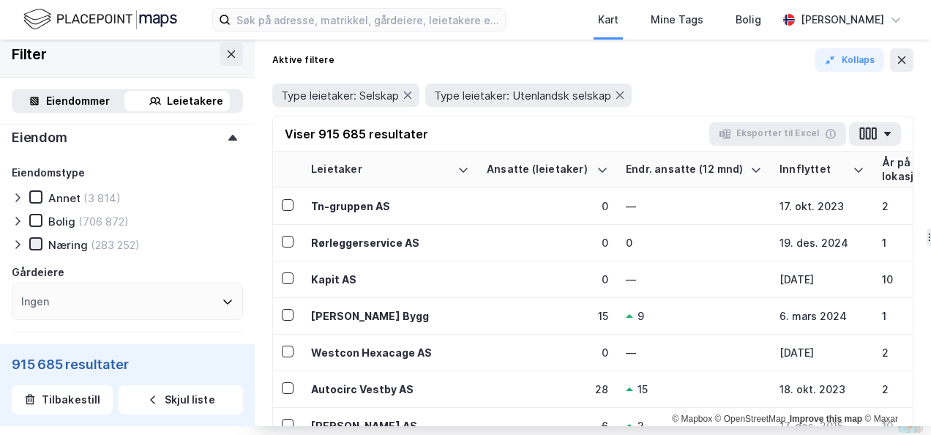
click at [34, 240] on icon at bounding box center [36, 244] width 10 height 10
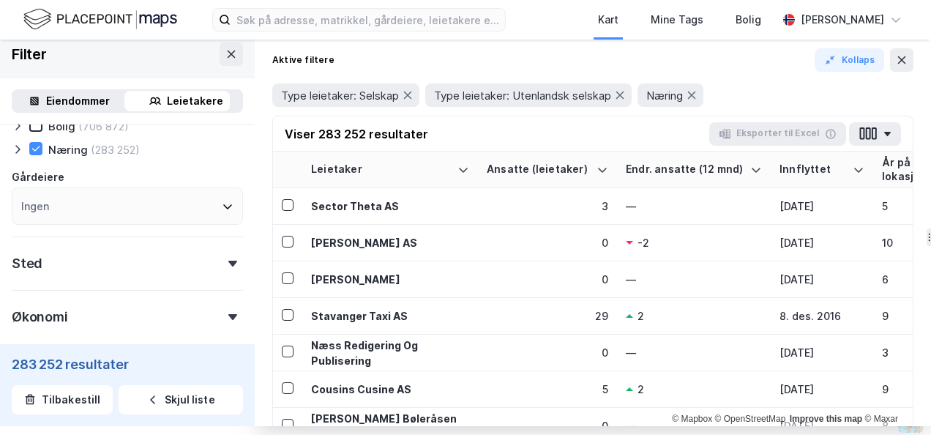
scroll to position [585, 0]
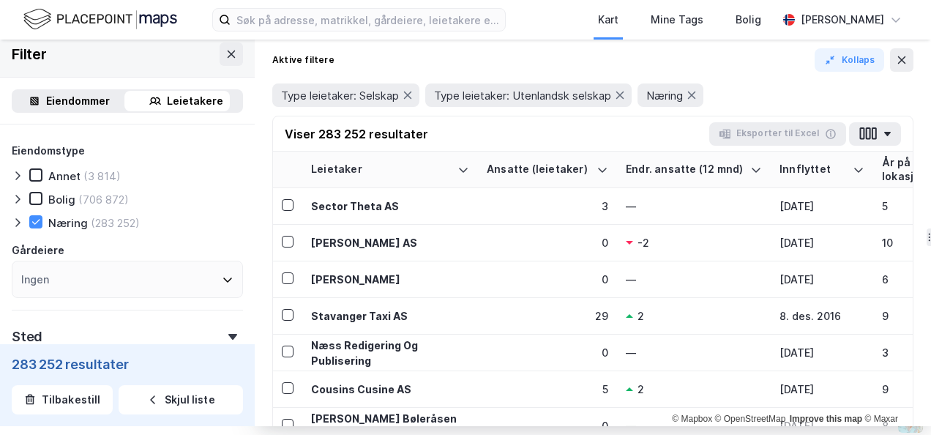
click at [219, 286] on div "Ingen" at bounding box center [127, 278] width 231 height 37
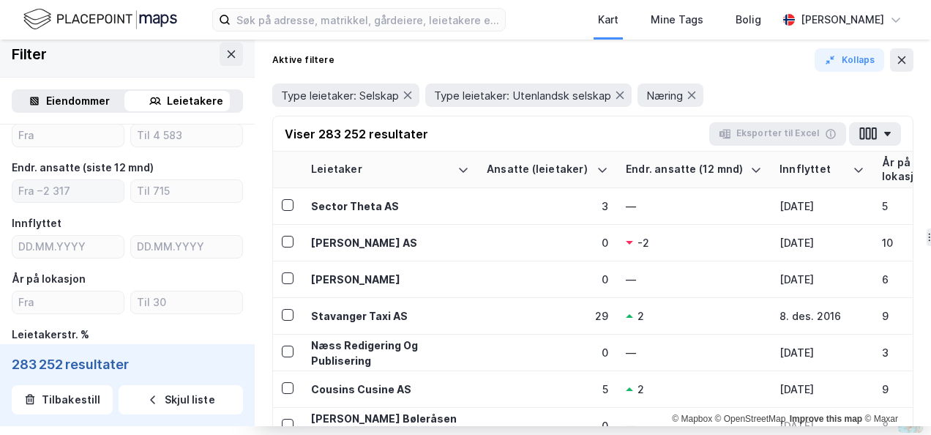
scroll to position [219, 0]
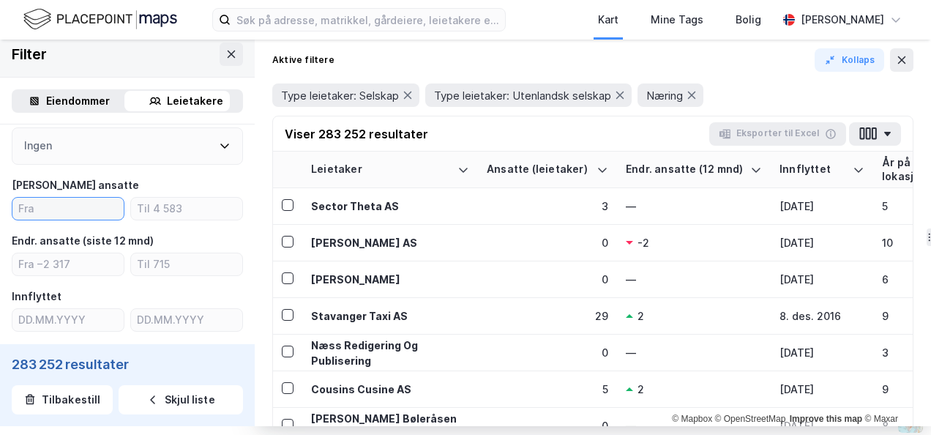
click at [82, 202] on input "number" at bounding box center [67, 209] width 111 height 22
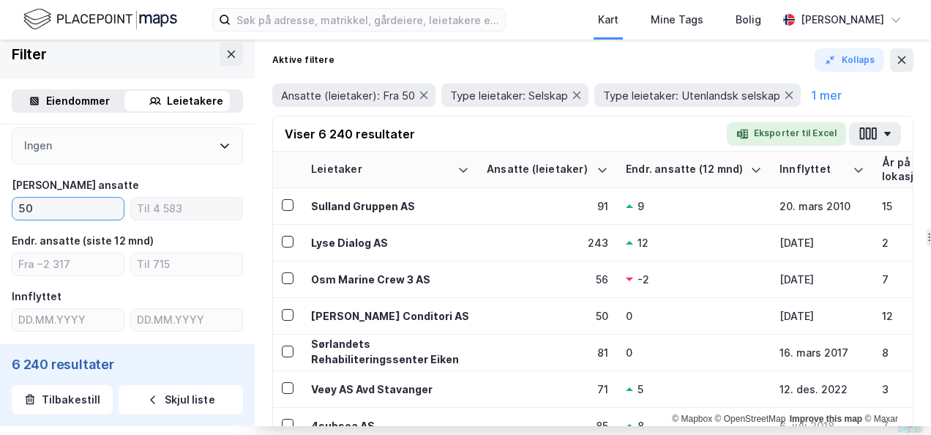
type input "50"
click at [159, 207] on input "number" at bounding box center [186, 209] width 111 height 22
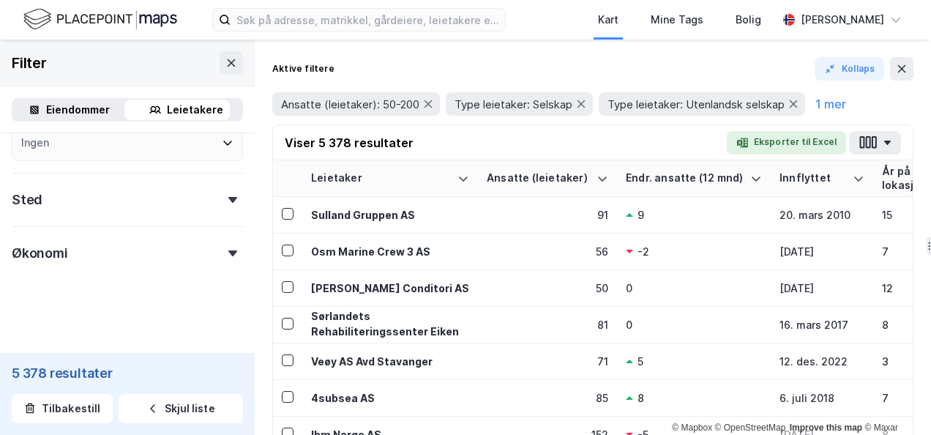
scroll to position [9, 0]
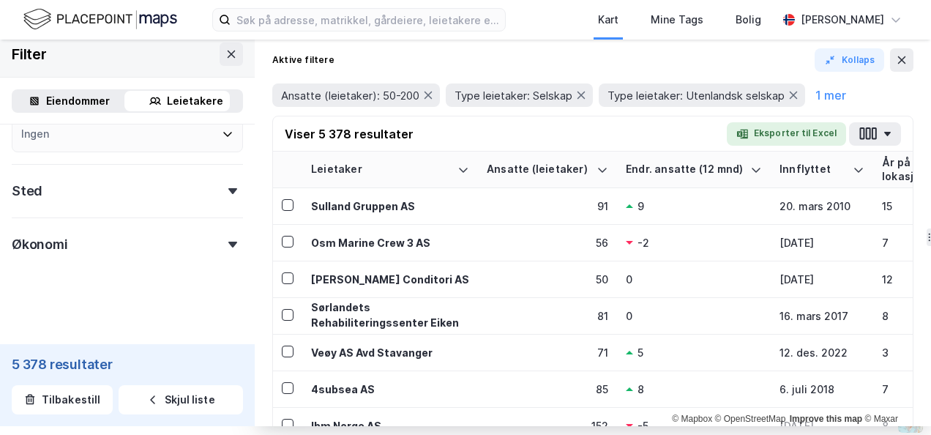
type input "200"
click at [206, 192] on div "Sted" at bounding box center [127, 185] width 231 height 42
click at [203, 255] on div "Ingen" at bounding box center [127, 254] width 231 height 37
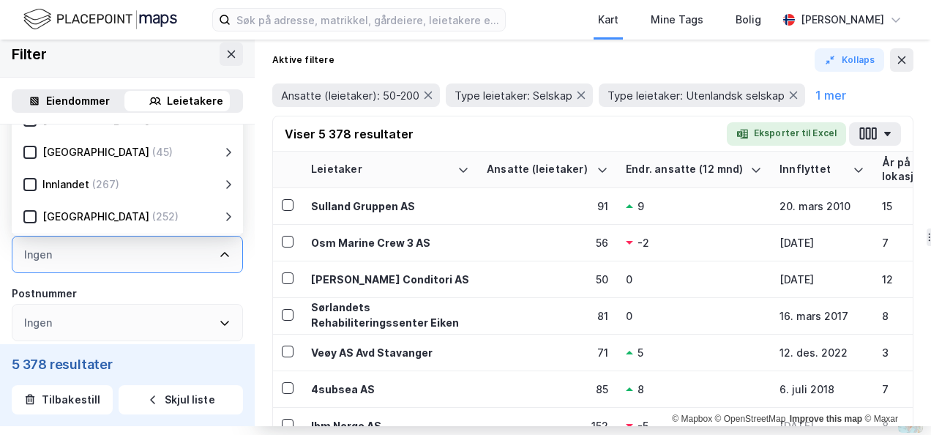
scroll to position [524, 0]
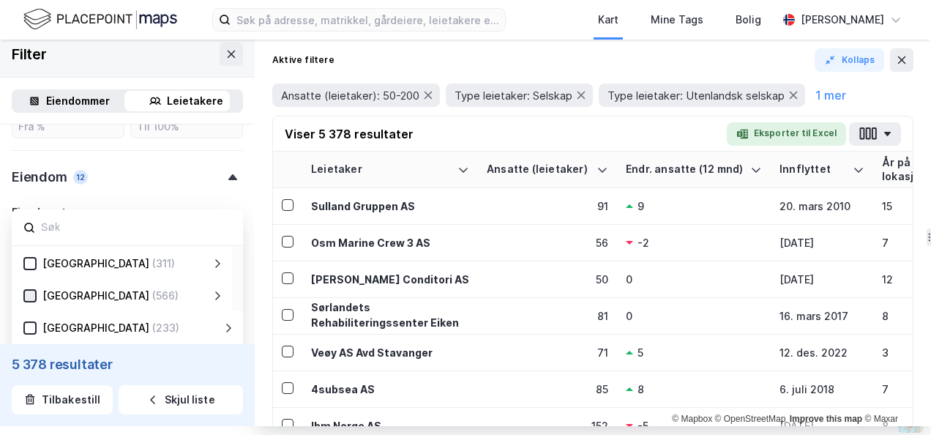
click at [27, 299] on icon at bounding box center [30, 295] width 10 height 10
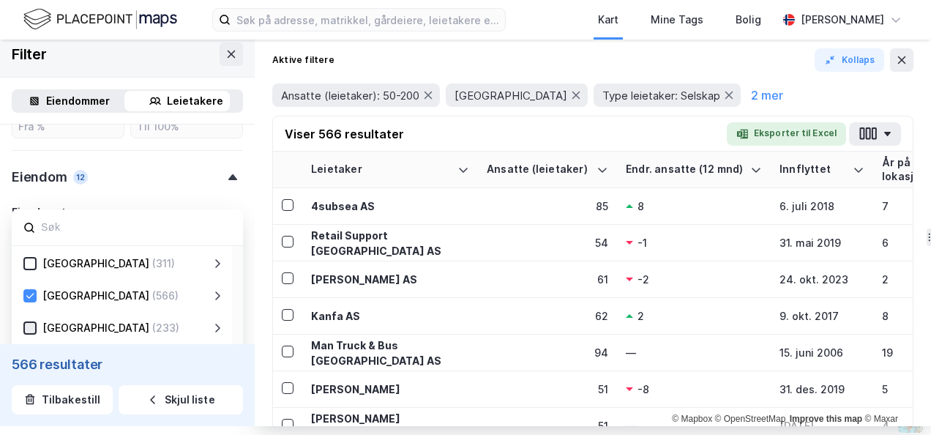
click at [35, 328] on div at bounding box center [29, 327] width 13 height 13
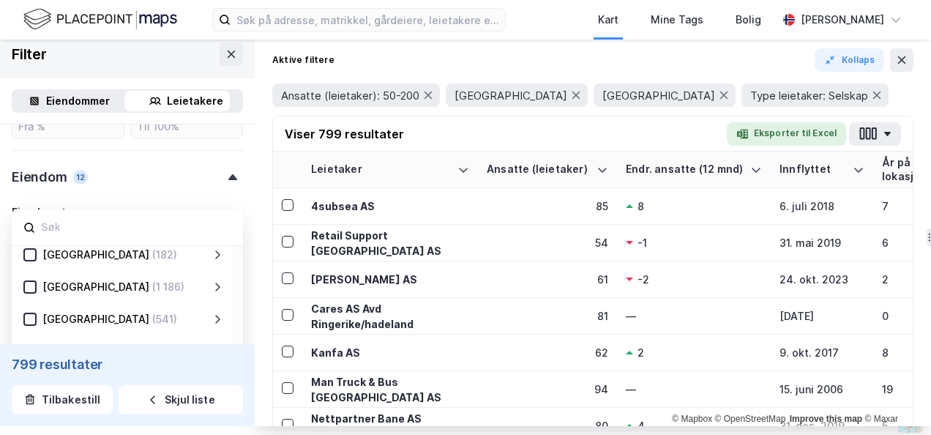
scroll to position [219, 0]
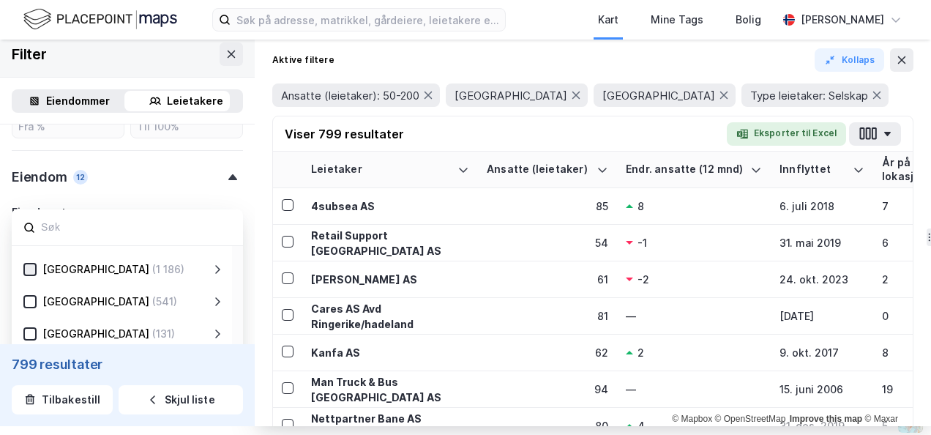
click at [29, 271] on icon at bounding box center [30, 269] width 10 height 10
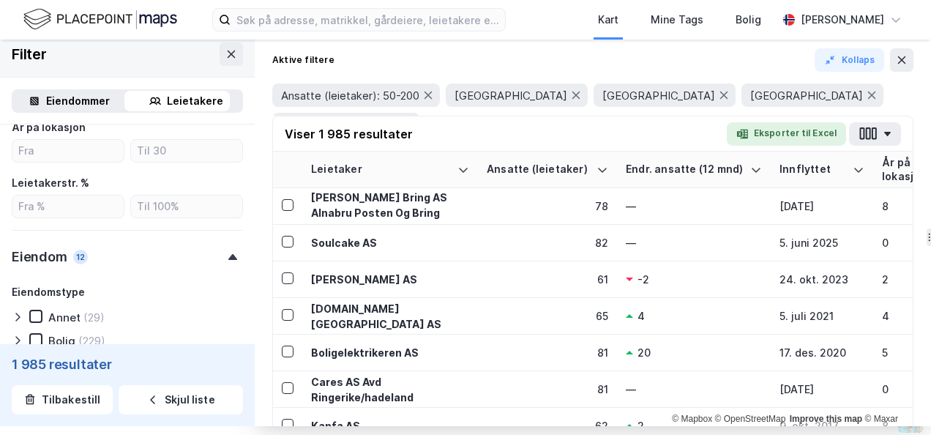
scroll to position [440, 0]
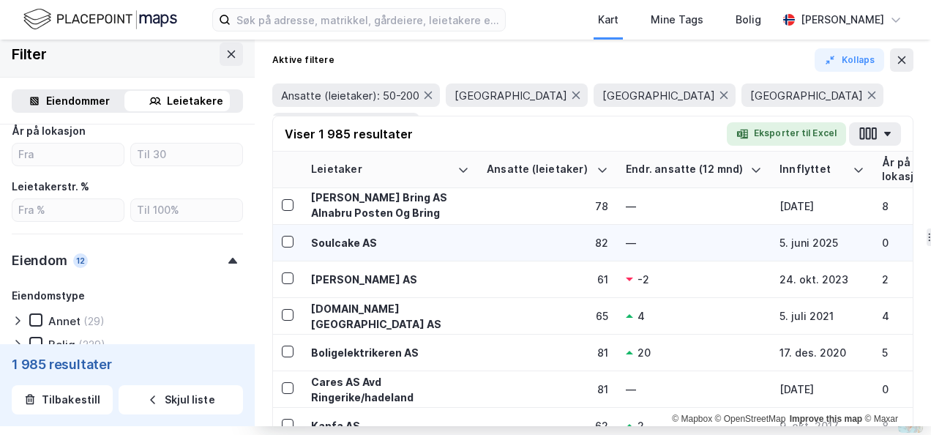
click at [326, 241] on div "Soulcake AS" at bounding box center [390, 242] width 158 height 15
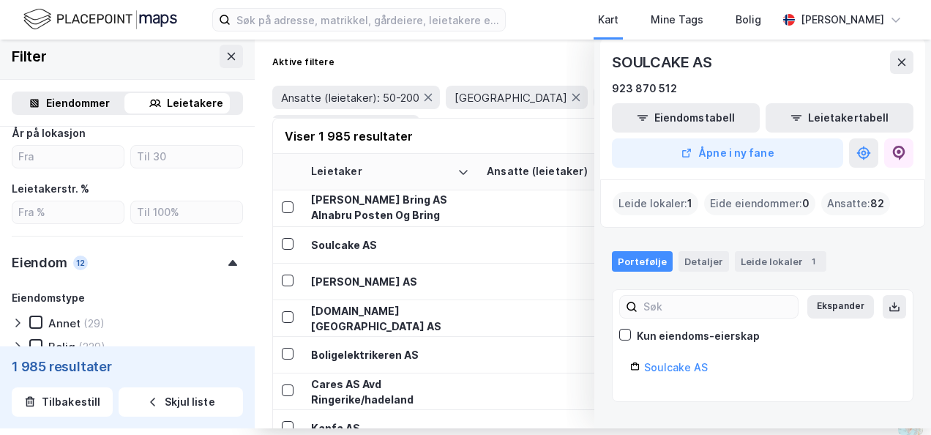
scroll to position [9, 0]
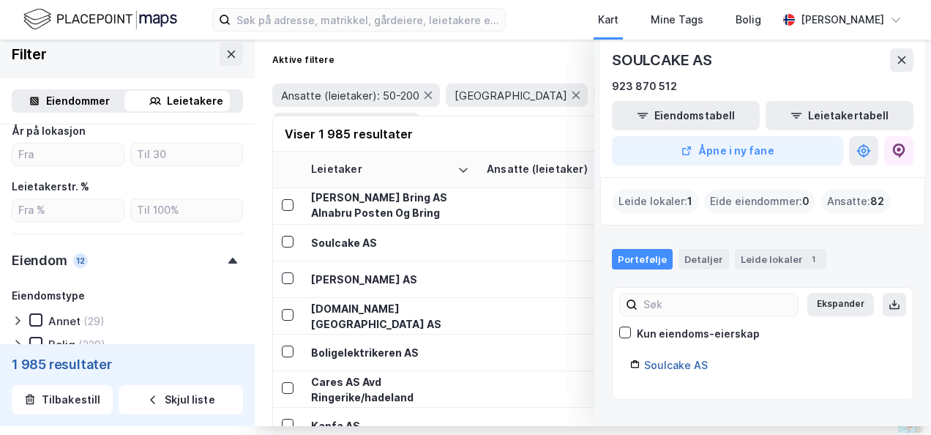
click at [668, 361] on link "Soulcake AS" at bounding box center [676, 365] width 64 height 12
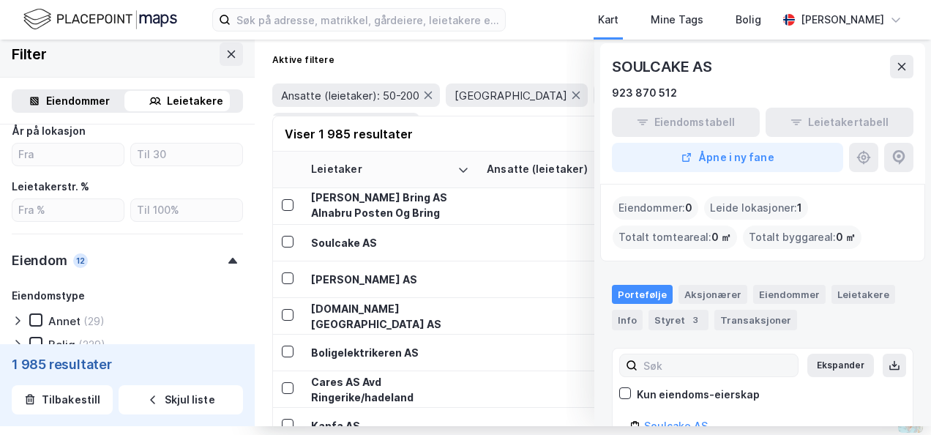
scroll to position [0, 0]
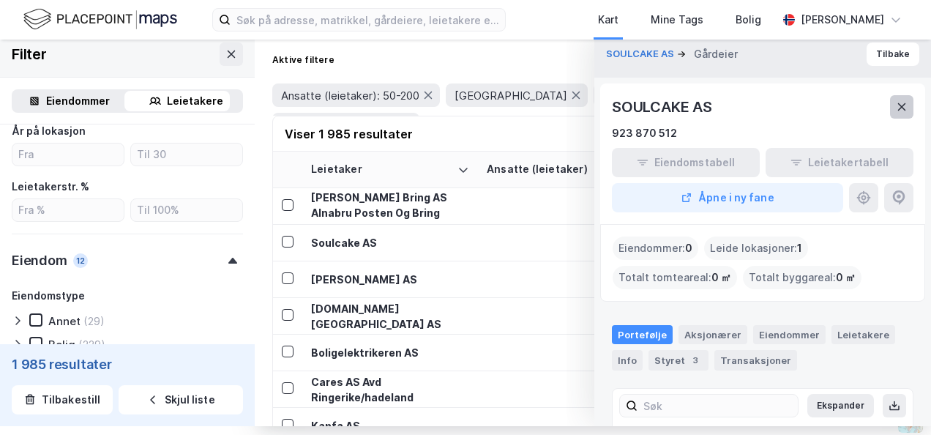
click at [896, 107] on icon at bounding box center [902, 107] width 12 height 12
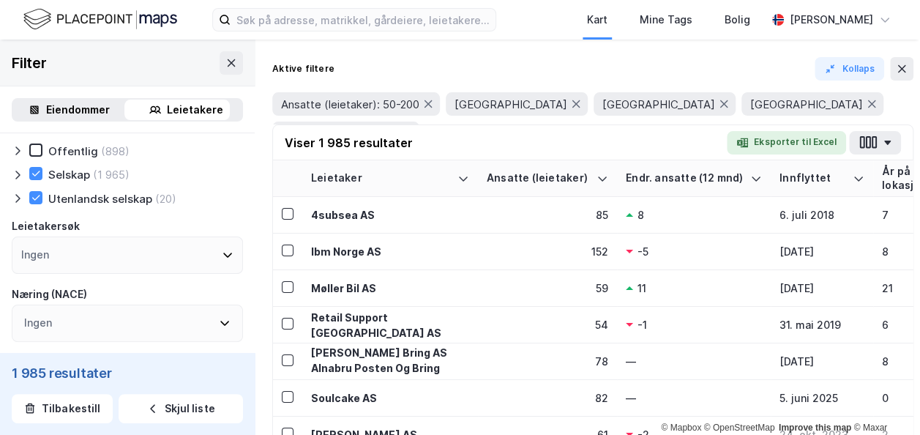
scroll to position [73, 0]
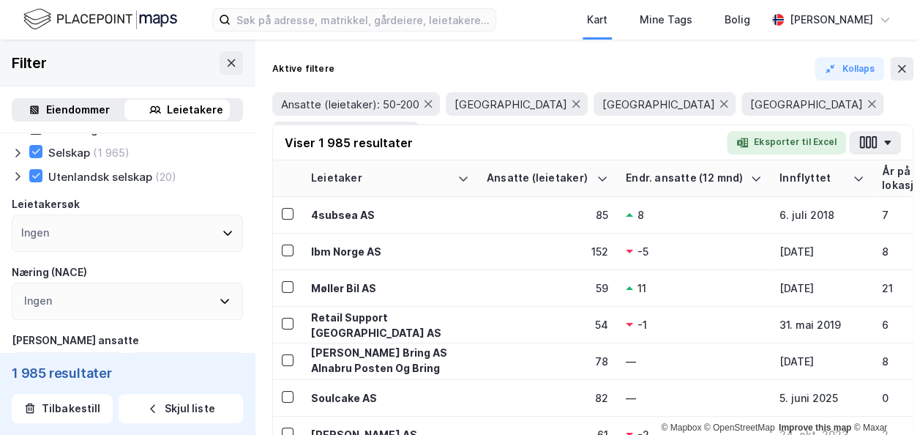
click at [223, 234] on icon at bounding box center [227, 233] width 9 height 5
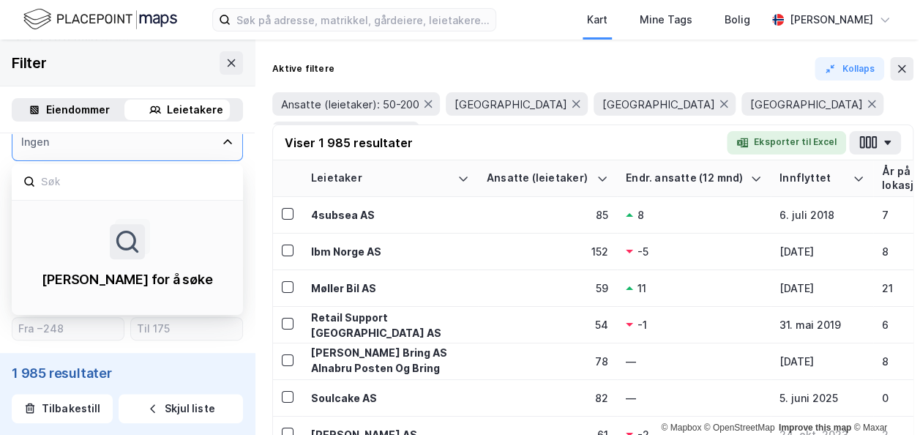
scroll to position [0, 0]
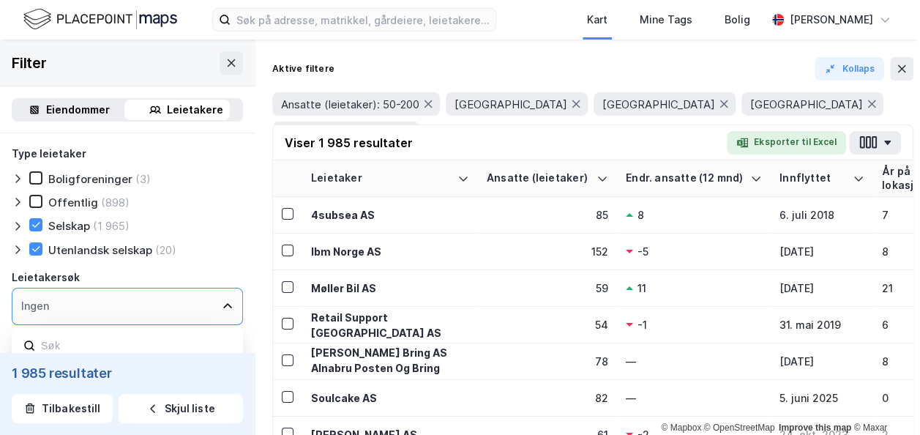
click at [206, 212] on div "Type leietaker Boligforeninger (3) Offentlig (898) Selskap (1 965) Utenlandsk s…" at bounding box center [127, 201] width 231 height 112
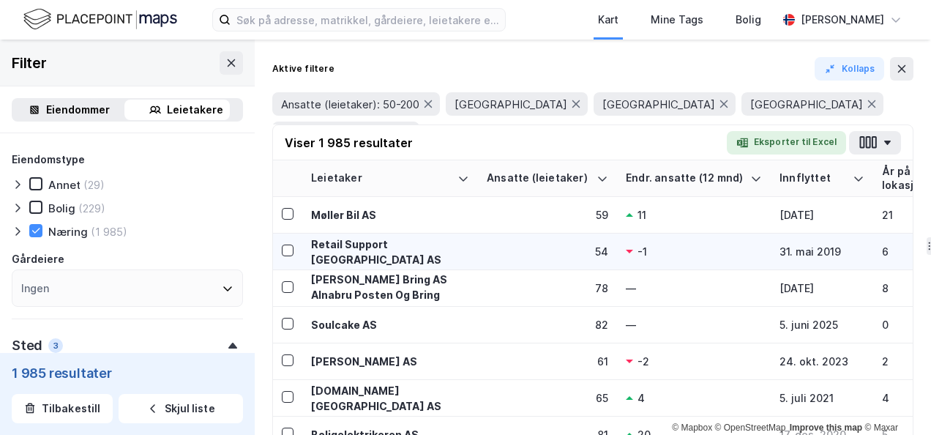
scroll to position [146, 0]
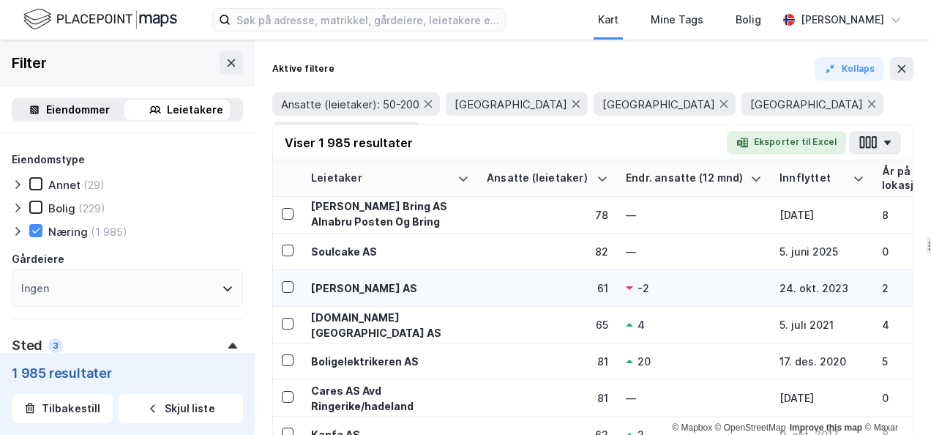
click at [353, 288] on div "[PERSON_NAME] AS" at bounding box center [390, 287] width 158 height 15
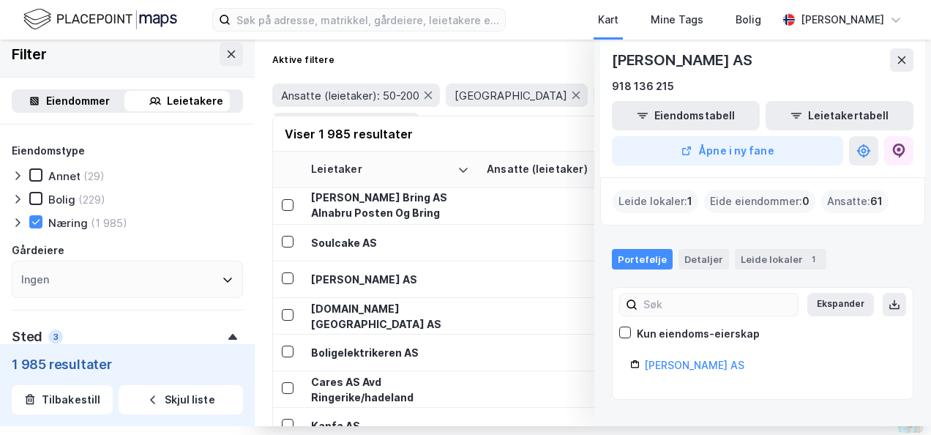
scroll to position [0, 0]
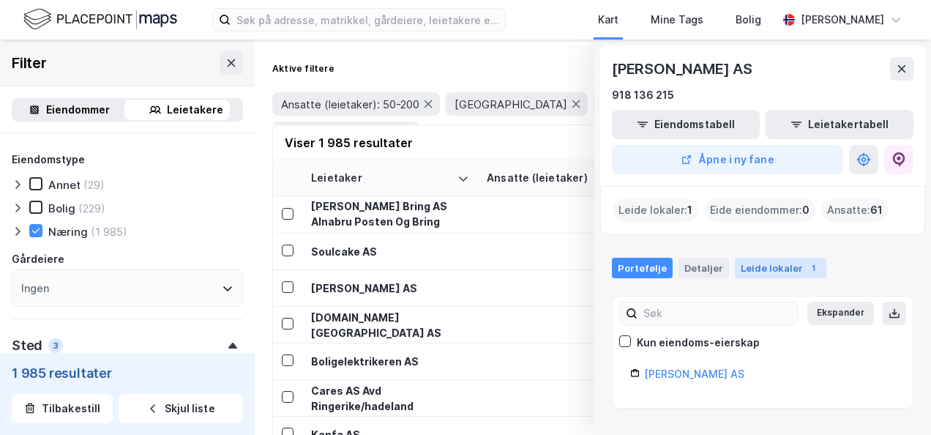
click at [762, 266] on div "Leide lokaler 1" at bounding box center [780, 268] width 91 height 20
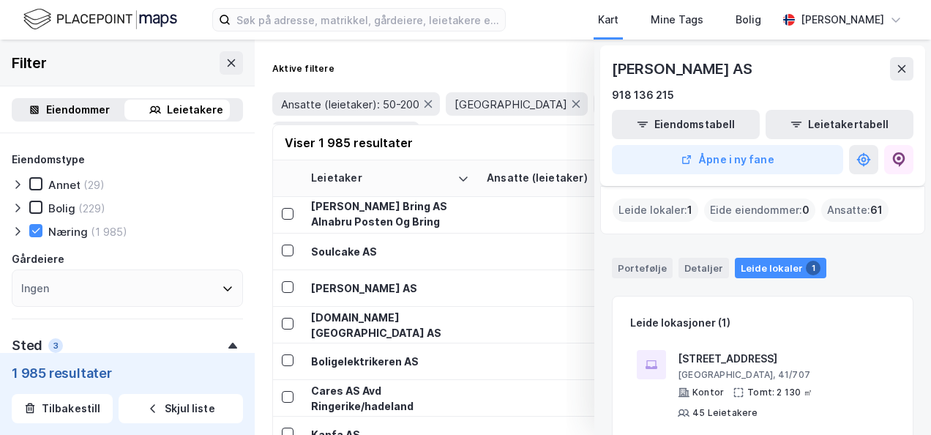
scroll to position [24, 0]
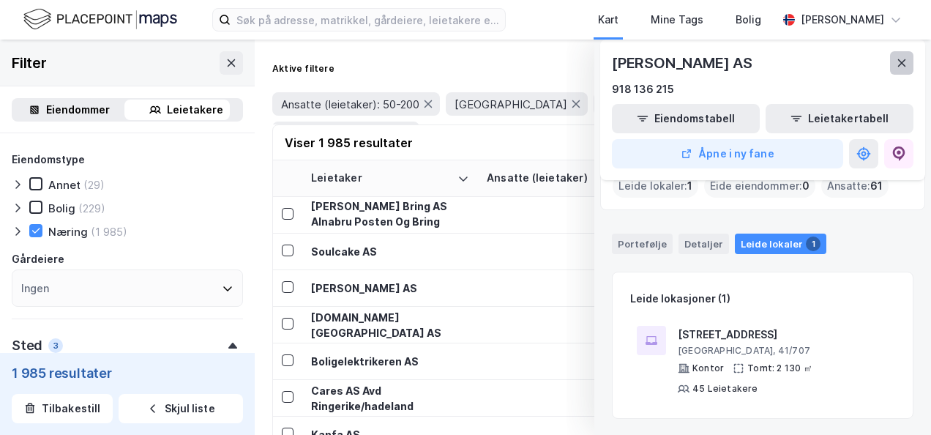
click at [896, 59] on icon at bounding box center [902, 63] width 12 height 12
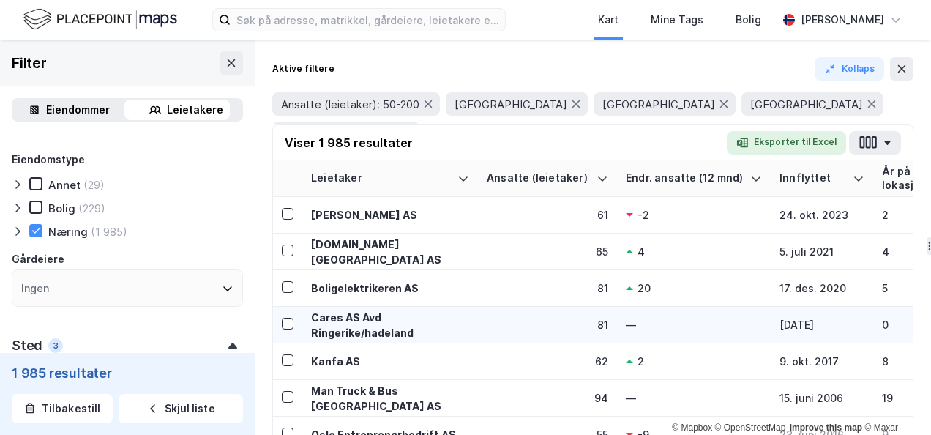
scroll to position [293, 0]
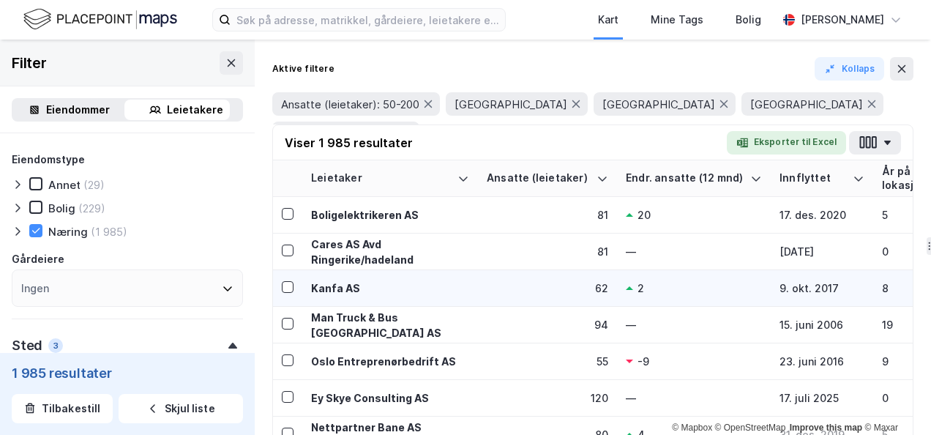
click at [324, 285] on div "Kanfa AS" at bounding box center [390, 287] width 158 height 15
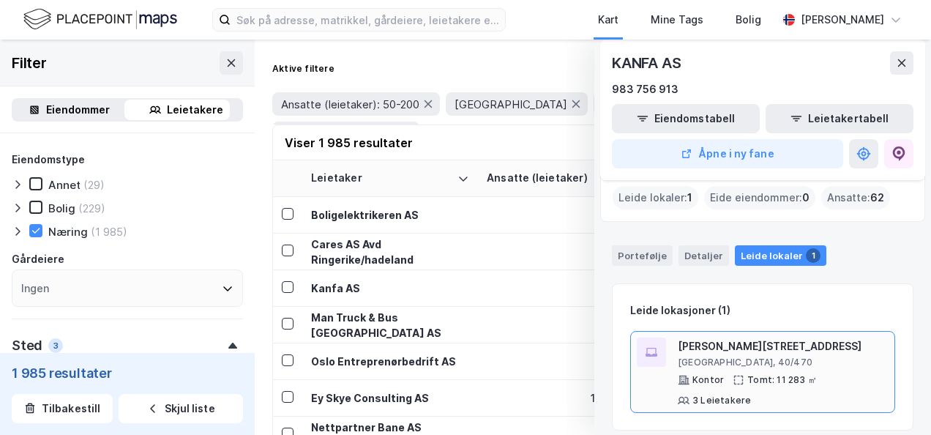
scroll to position [24, 0]
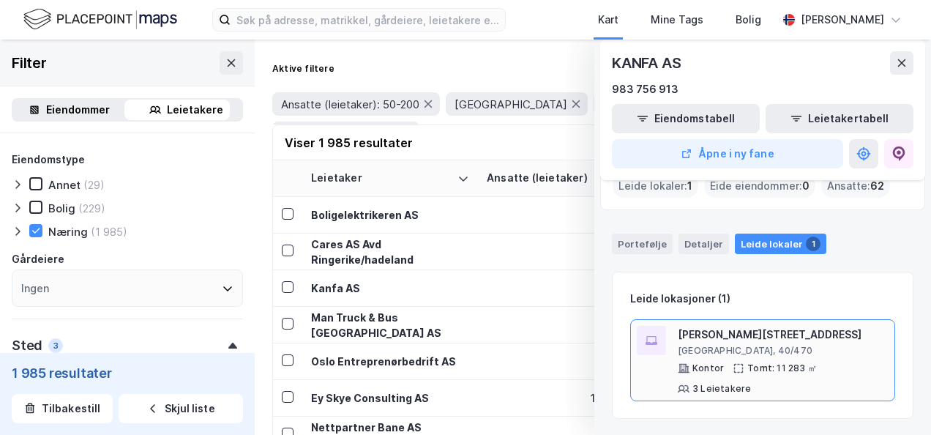
click at [710, 328] on div "[PERSON_NAME][STREET_ADDRESS]" at bounding box center [783, 335] width 211 height 18
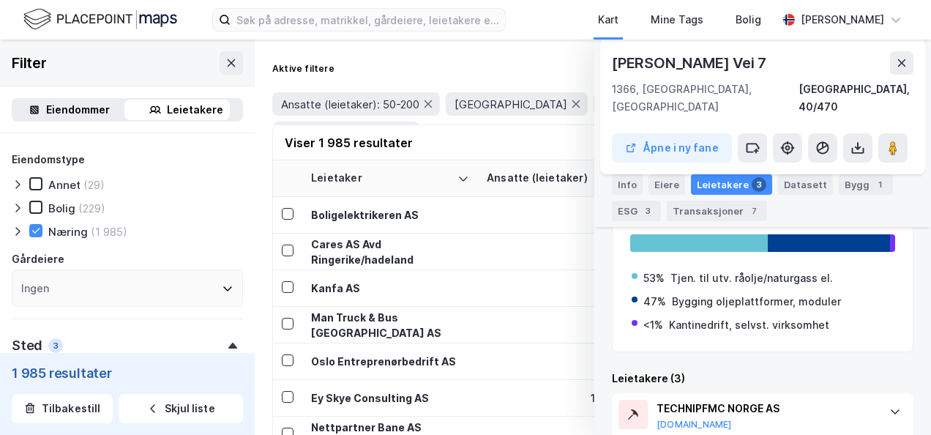
scroll to position [337, 0]
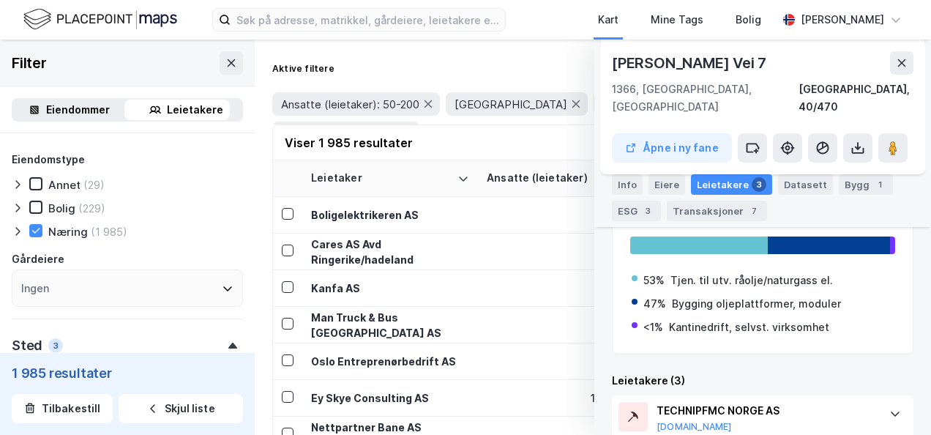
click at [895, 50] on div "[PERSON_NAME] Vei 7 1366, [GEOGRAPHIC_DATA], [GEOGRAPHIC_DATA], 40/470 Åpne i n…" at bounding box center [762, 107] width 325 height 135
click at [896, 64] on icon at bounding box center [902, 63] width 12 height 12
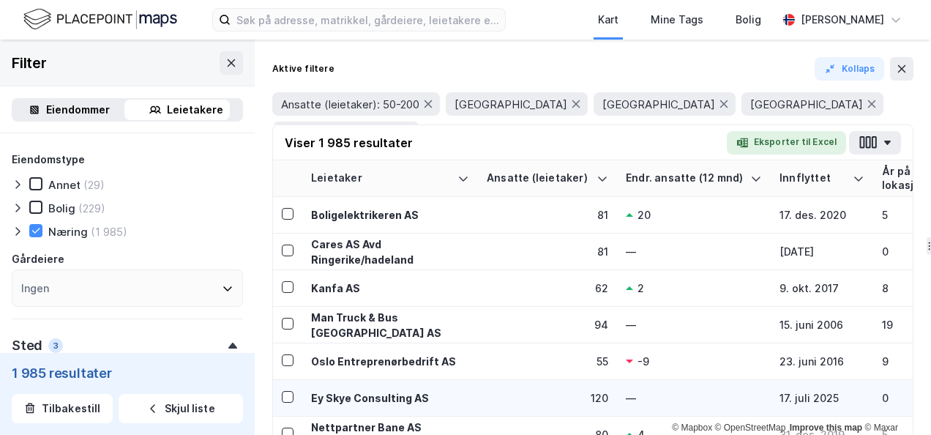
scroll to position [366, 0]
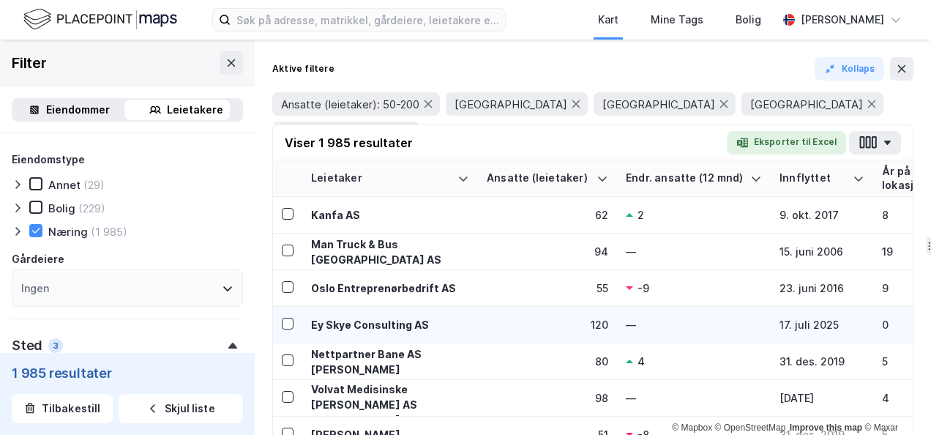
click at [372, 321] on div "Ey Skye Consulting AS" at bounding box center [390, 324] width 158 height 15
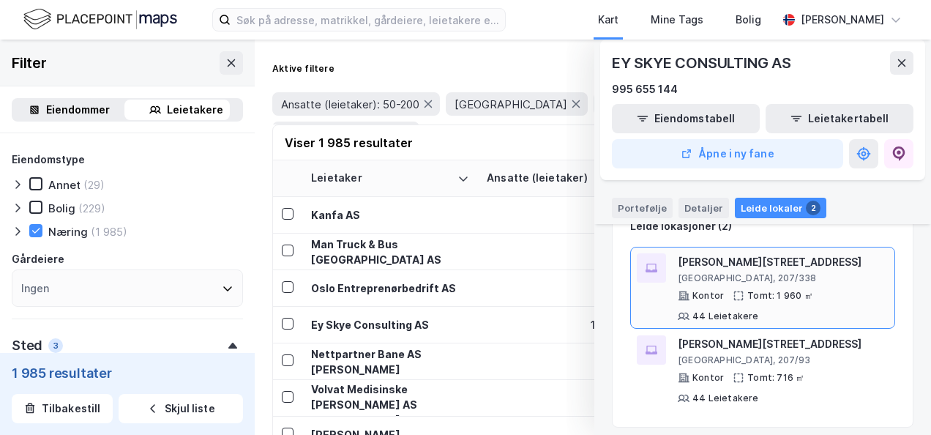
scroll to position [105, 0]
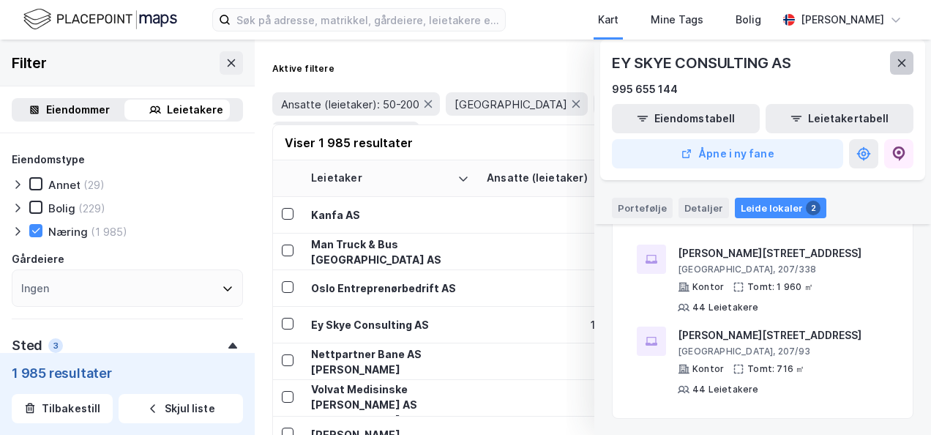
click at [896, 59] on icon at bounding box center [902, 63] width 12 height 12
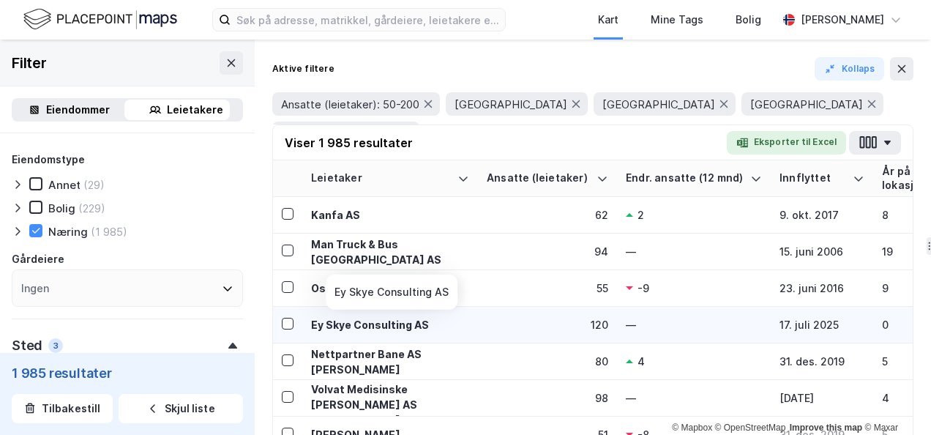
click at [384, 321] on div "Ey Skye Consulting AS" at bounding box center [390, 324] width 158 height 15
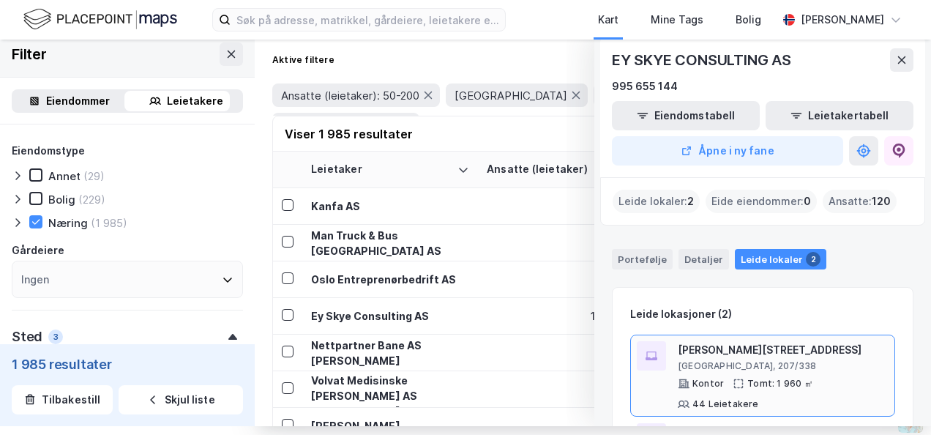
scroll to position [0, 0]
click at [699, 360] on div "[GEOGRAPHIC_DATA], 207/338" at bounding box center [783, 366] width 211 height 12
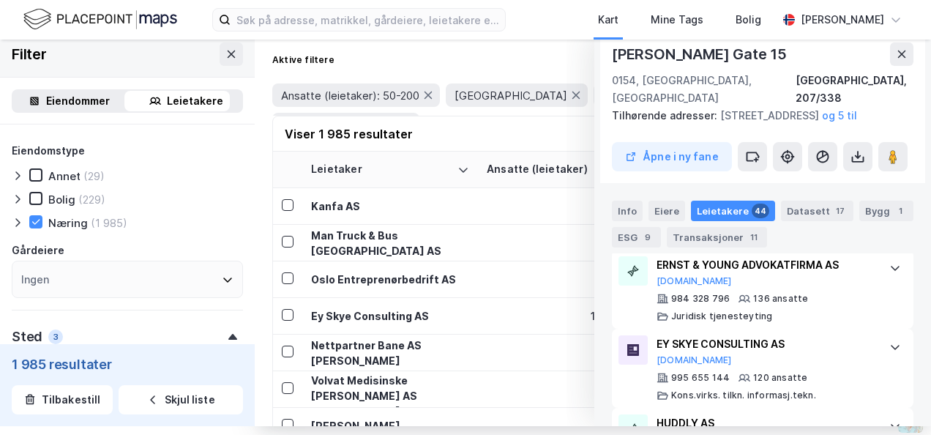
scroll to position [552, 0]
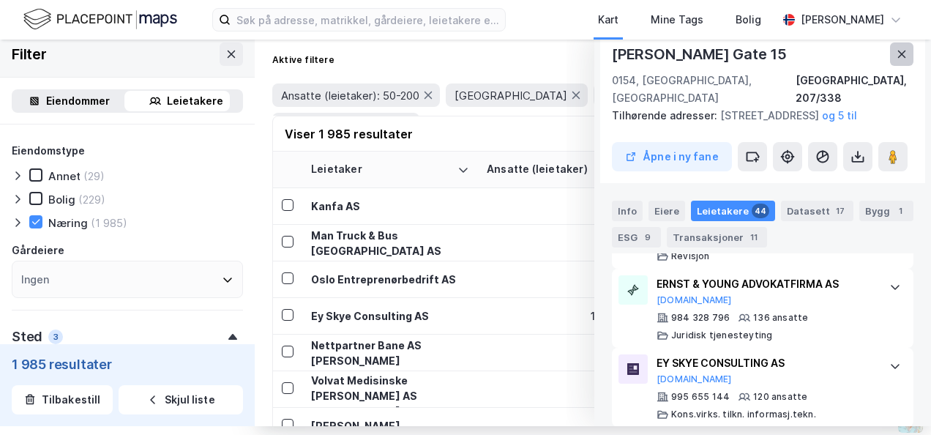
click at [898, 50] on icon at bounding box center [902, 53] width 8 height 7
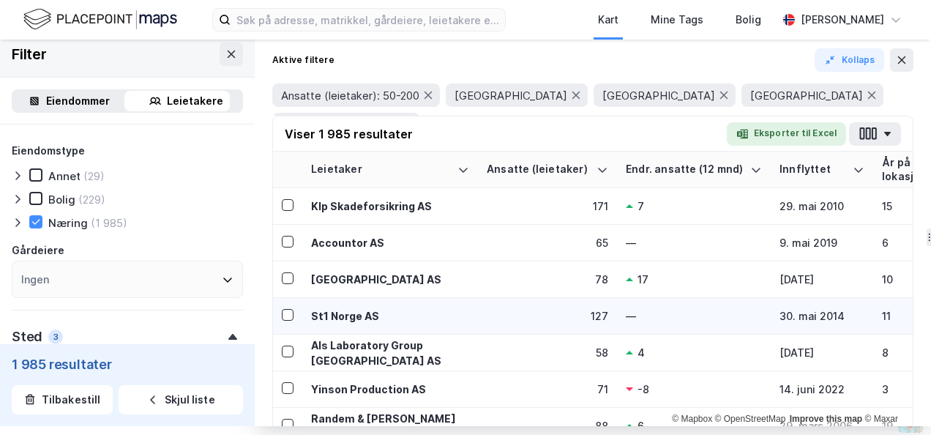
scroll to position [732, 0]
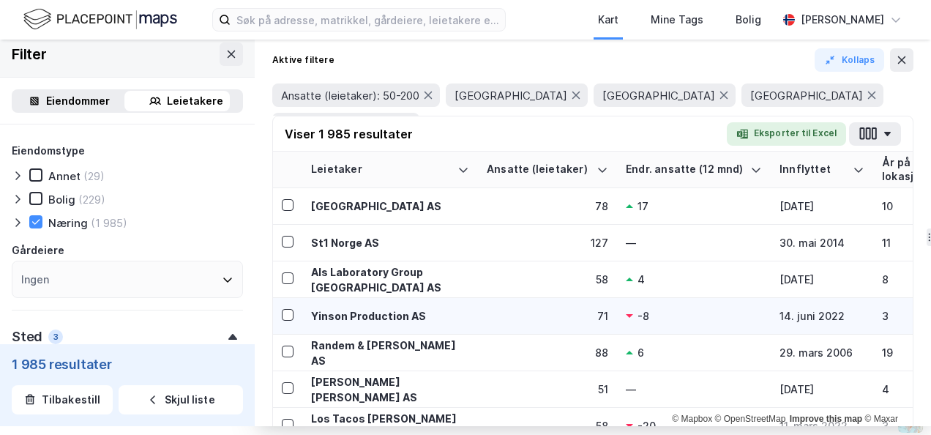
click at [341, 312] on div "Yinson Production AS" at bounding box center [390, 315] width 158 height 15
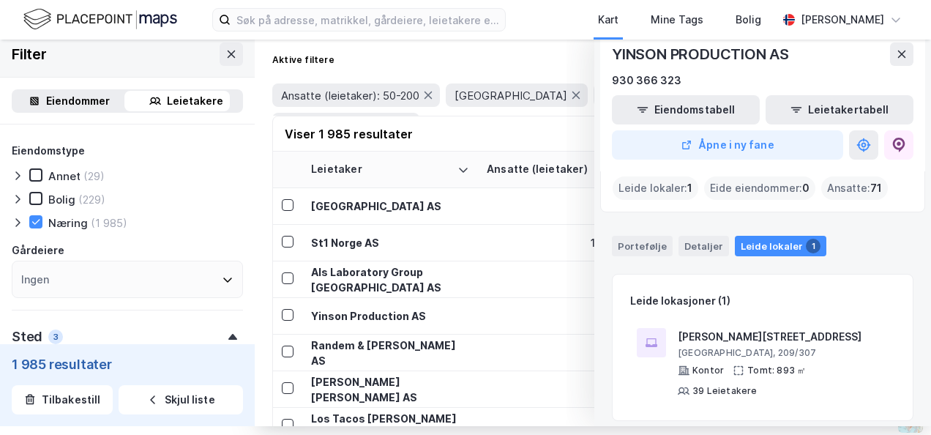
scroll to position [24, 0]
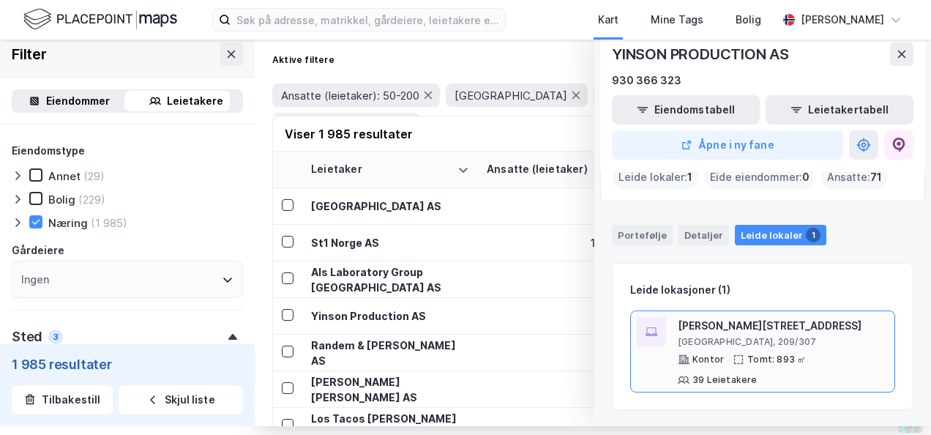
click at [713, 330] on div "[PERSON_NAME][STREET_ADDRESS]" at bounding box center [783, 326] width 211 height 18
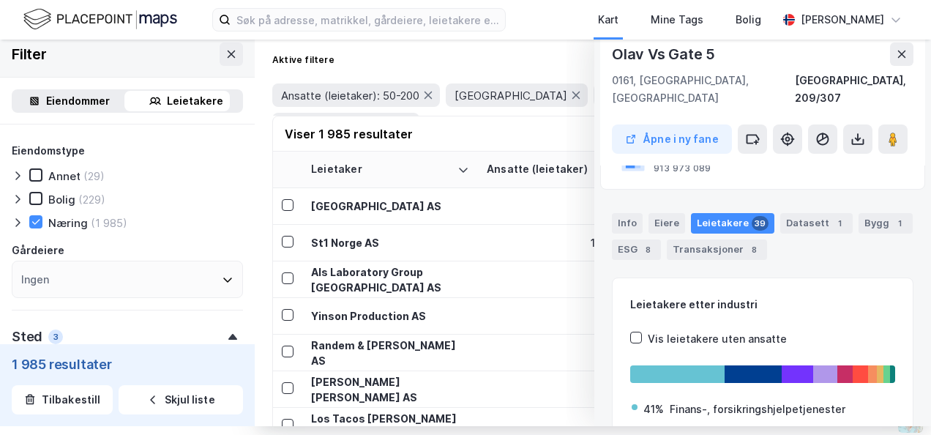
scroll to position [151, 0]
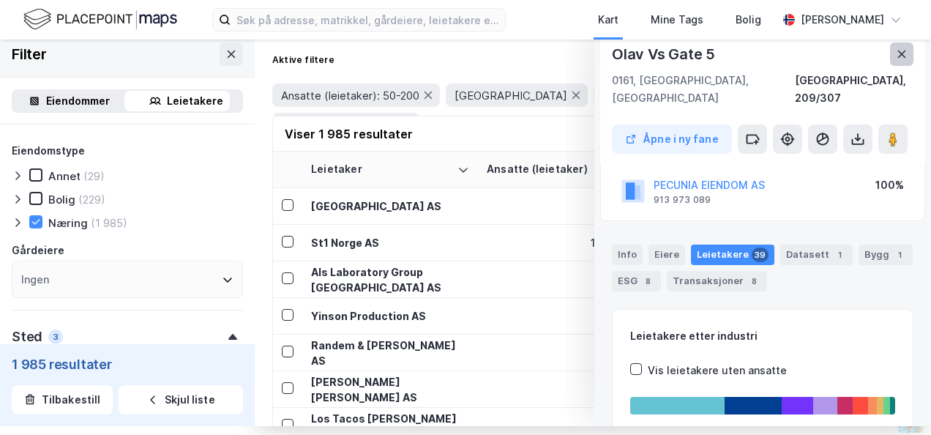
click at [898, 51] on icon at bounding box center [902, 53] width 8 height 7
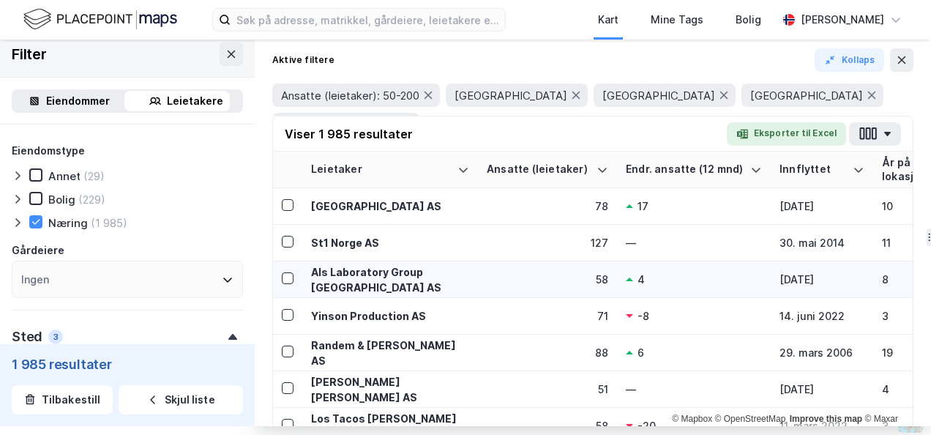
scroll to position [658, 0]
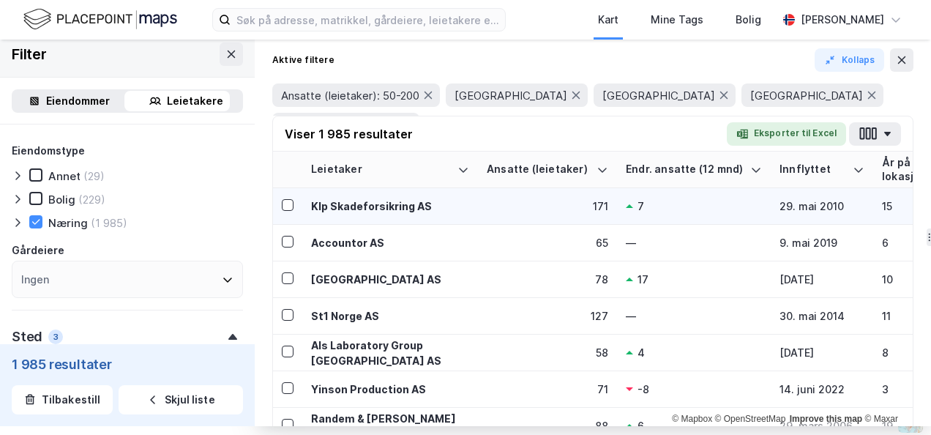
click at [387, 201] on div "Klp Skadeforsikring AS" at bounding box center [390, 205] width 158 height 15
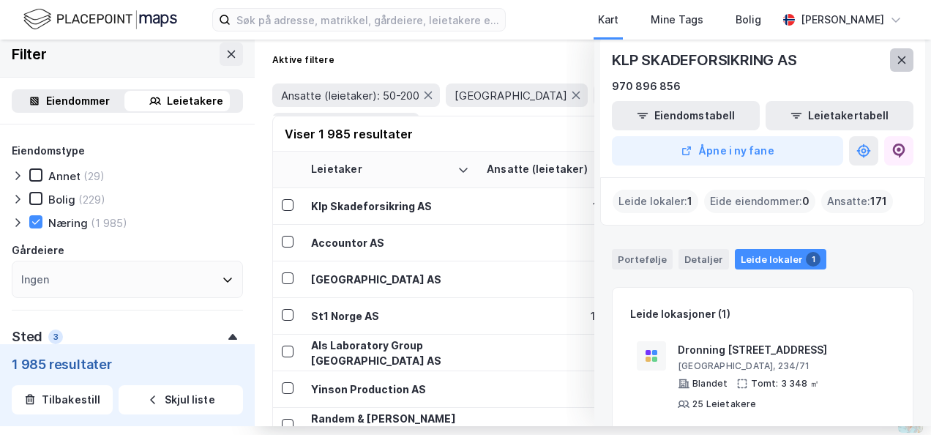
click at [897, 59] on button at bounding box center [901, 59] width 23 height 23
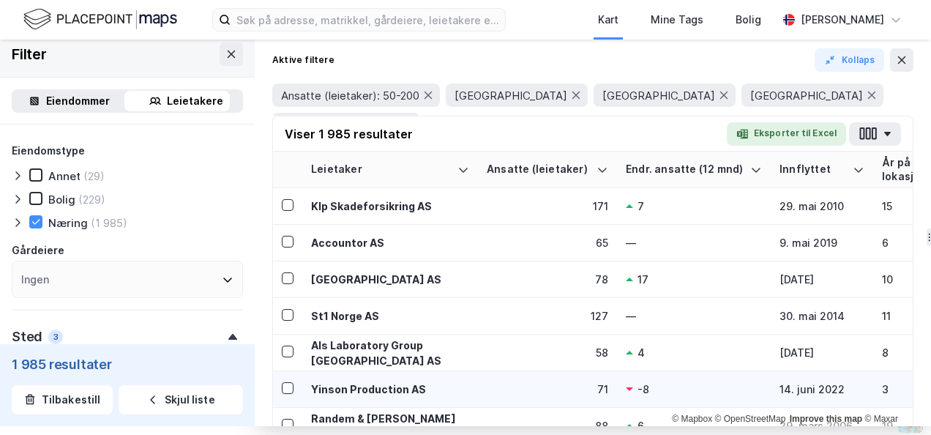
scroll to position [732, 0]
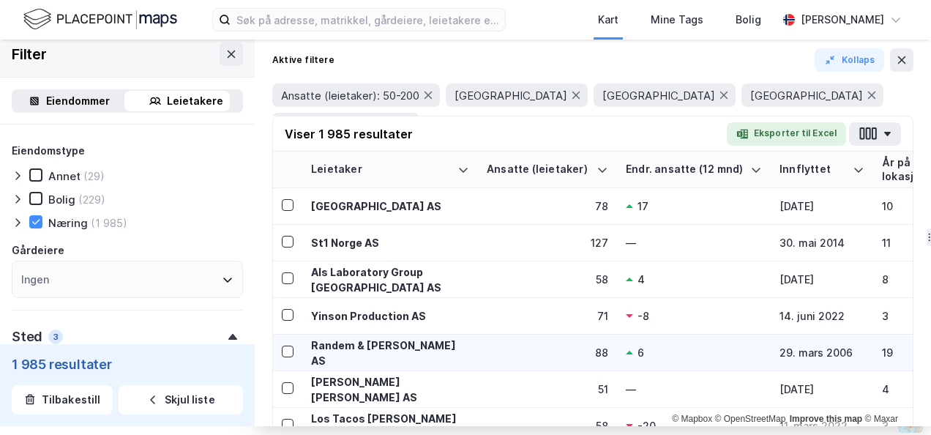
click at [381, 347] on div "Randem & [PERSON_NAME] AS" at bounding box center [390, 352] width 158 height 31
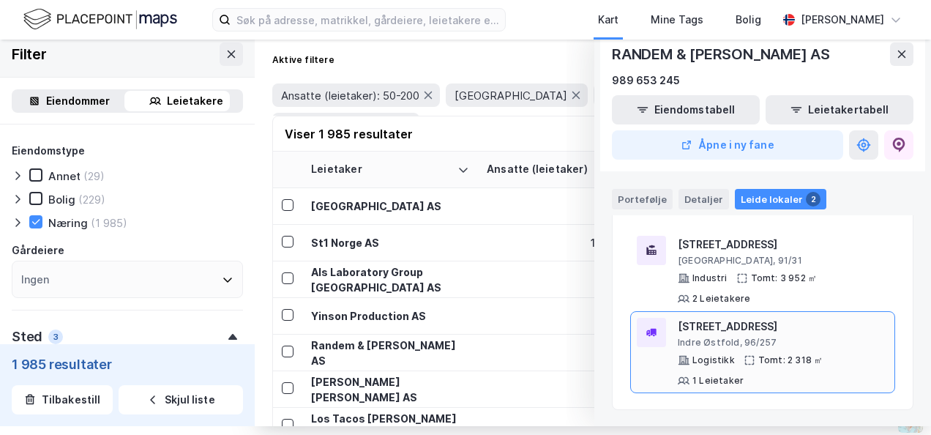
scroll to position [105, 0]
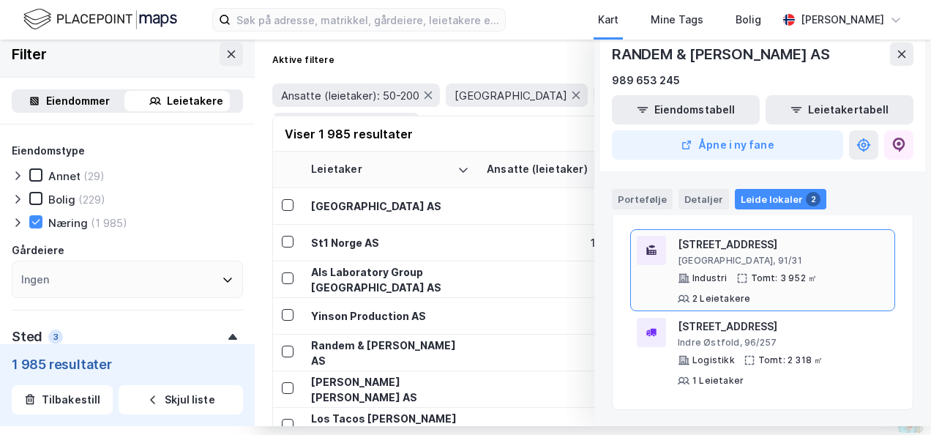
click at [701, 247] on div "[STREET_ADDRESS]" at bounding box center [783, 245] width 211 height 18
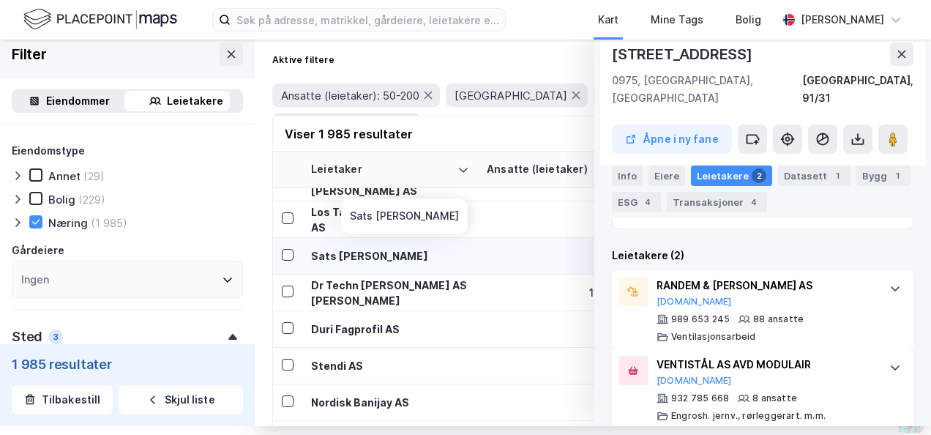
scroll to position [951, 0]
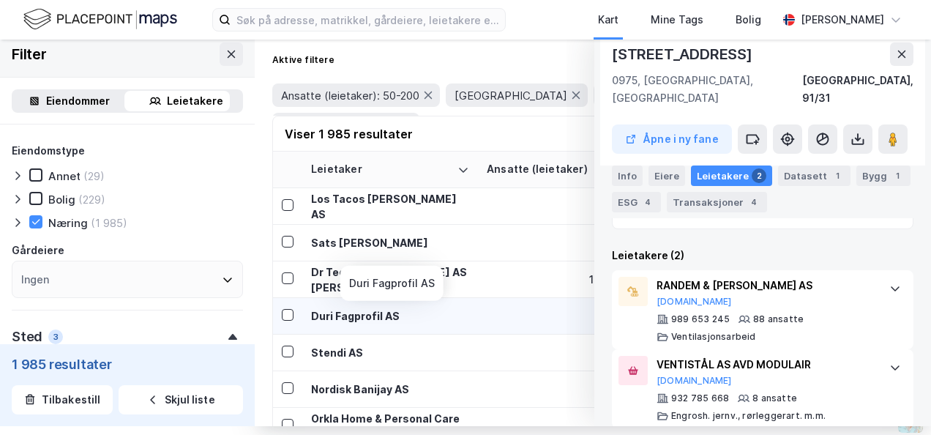
click at [357, 317] on div "Duri Fagprofil AS" at bounding box center [390, 315] width 158 height 15
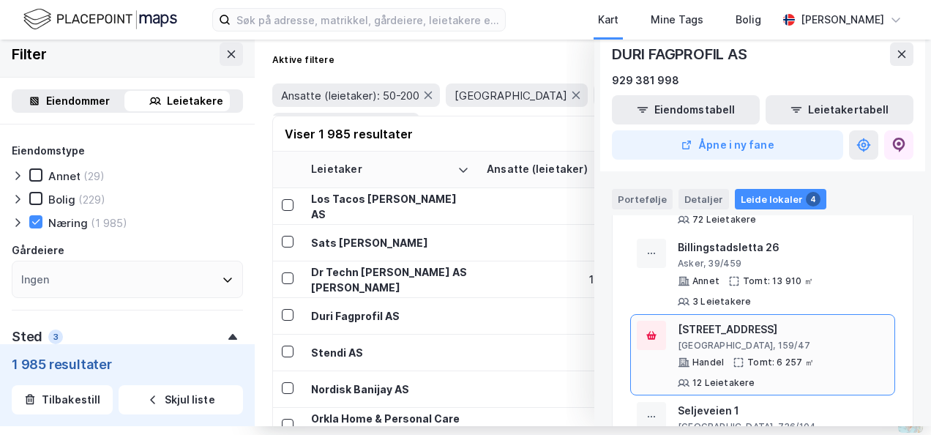
scroll to position [101, 0]
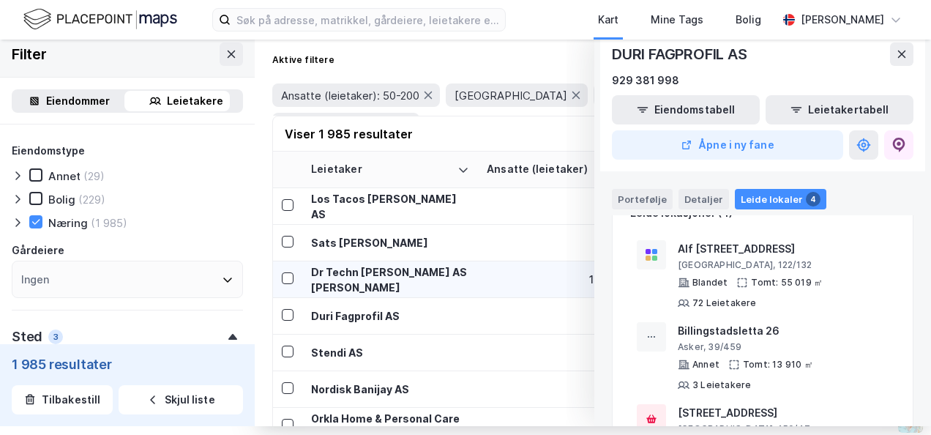
click at [711, 278] on div "Blandet" at bounding box center [709, 283] width 35 height 12
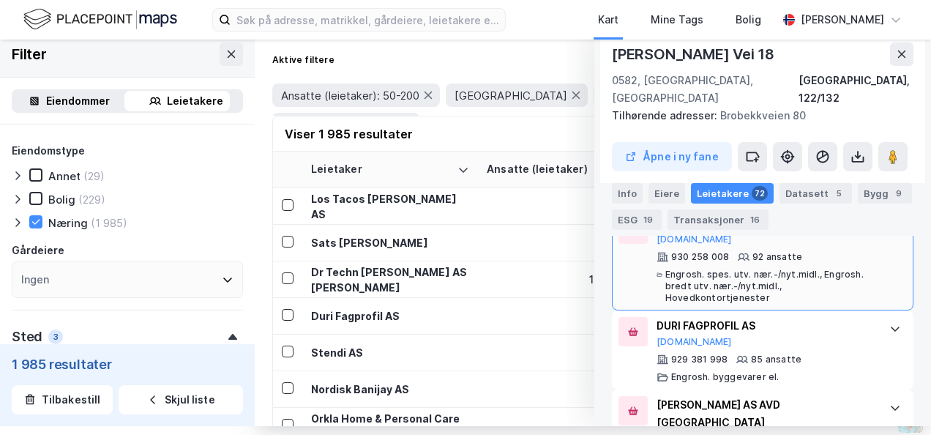
scroll to position [827, 0]
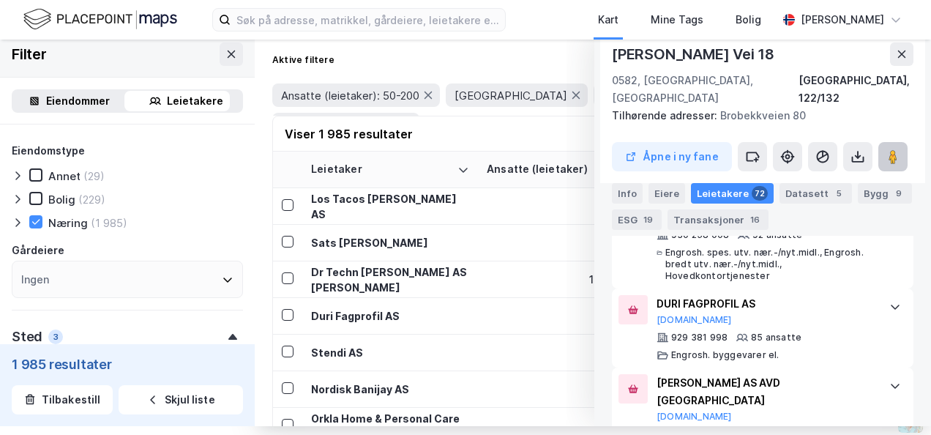
click at [888, 149] on image at bounding box center [892, 156] width 9 height 15
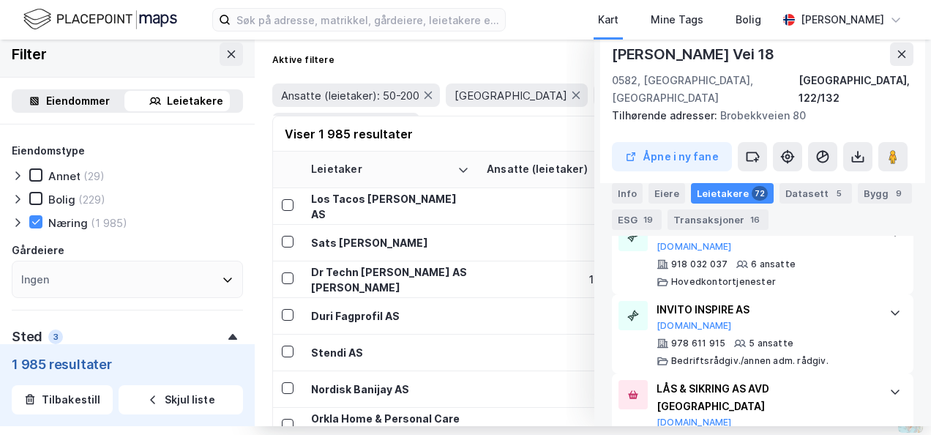
scroll to position [4266, 0]
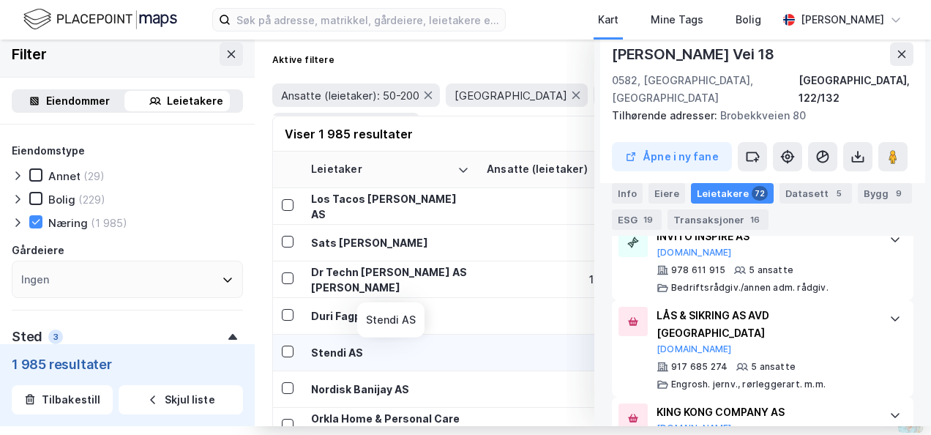
click at [323, 356] on div "Stendi AS" at bounding box center [390, 352] width 158 height 15
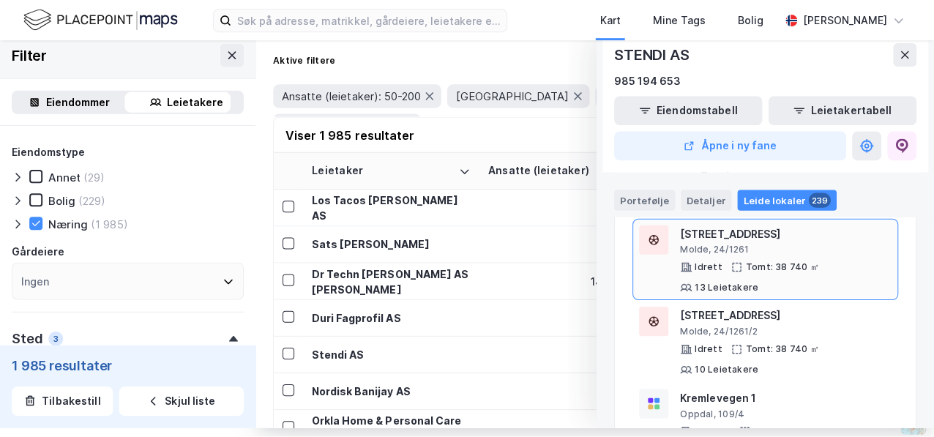
scroll to position [1902, 0]
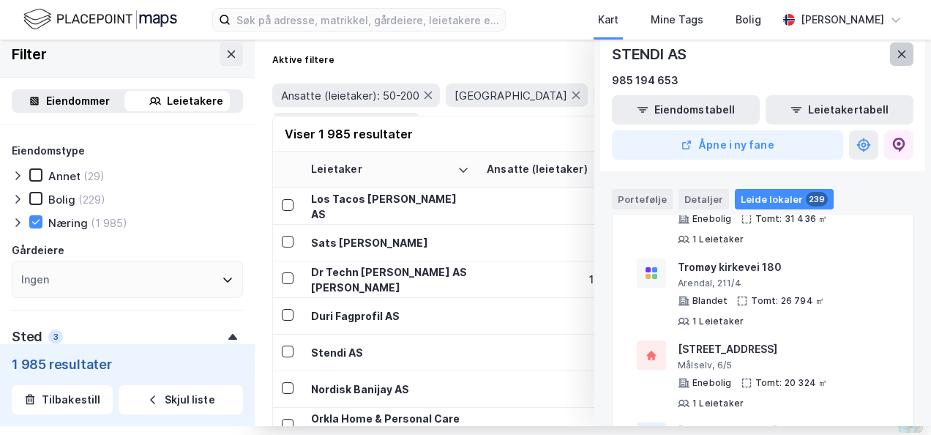
click at [896, 51] on icon at bounding box center [902, 54] width 12 height 12
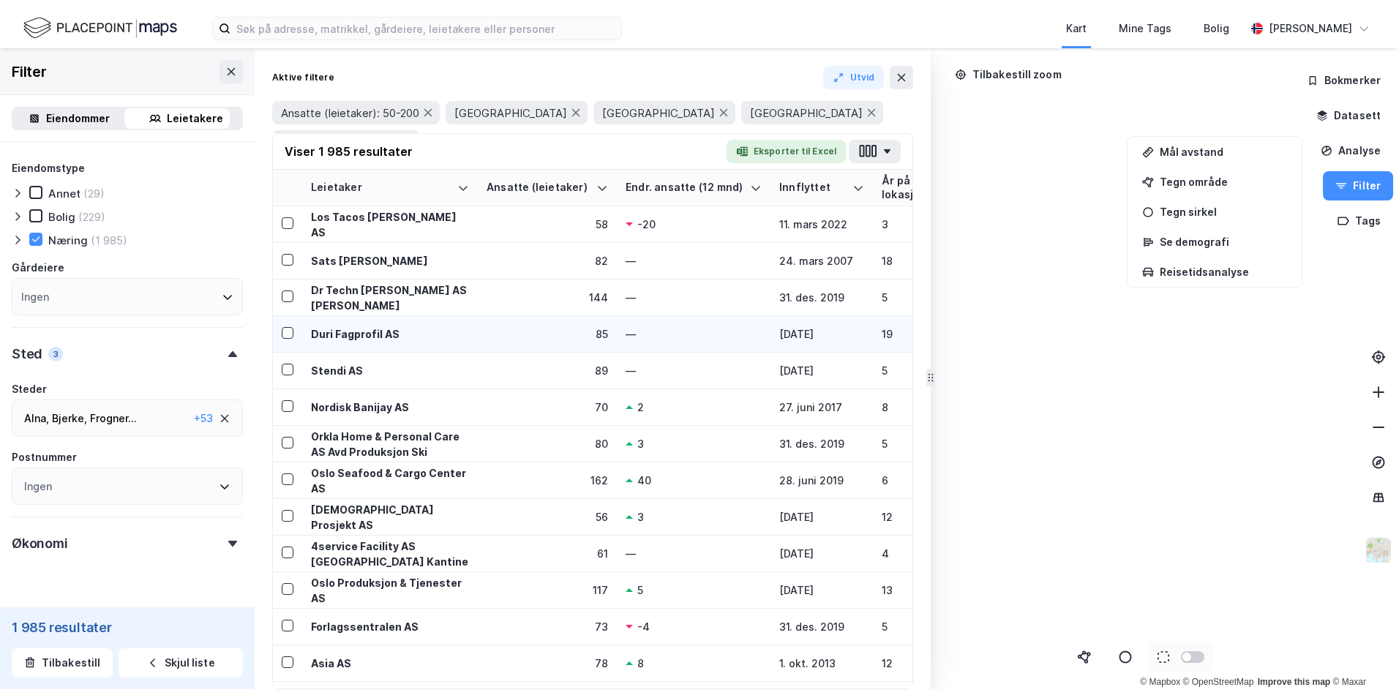
scroll to position [0, 0]
